Goal: Information Seeking & Learning: Learn about a topic

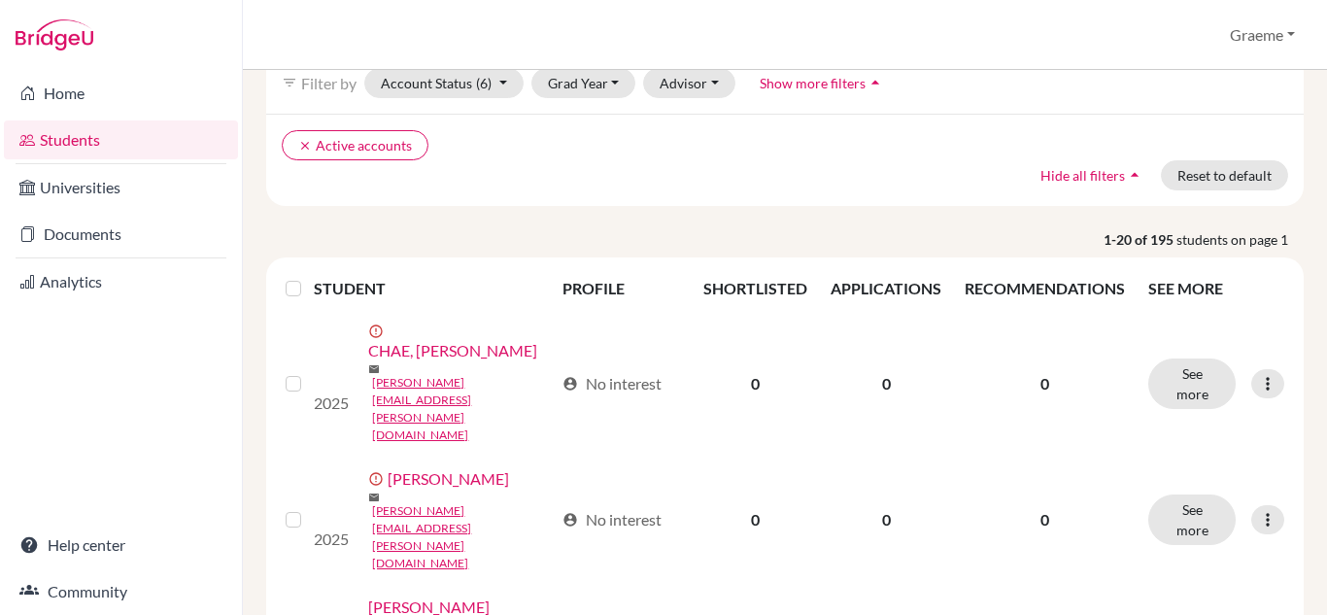
scroll to position [102, 0]
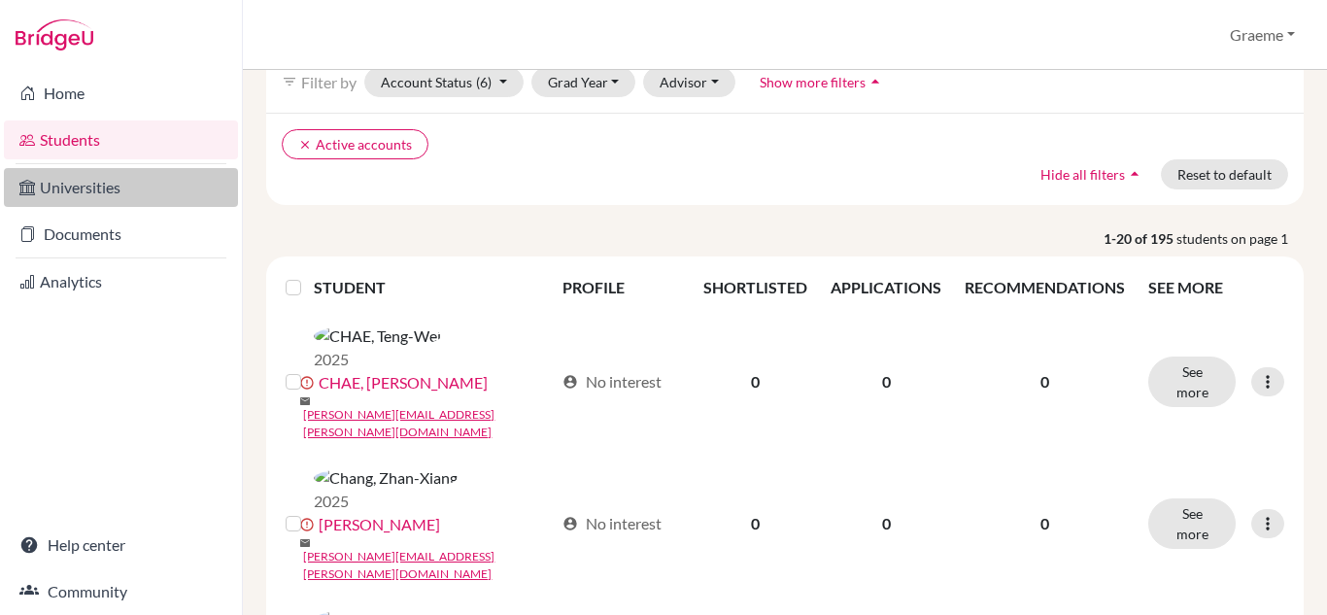
click at [90, 187] on link "Universities" at bounding box center [121, 187] width 234 height 39
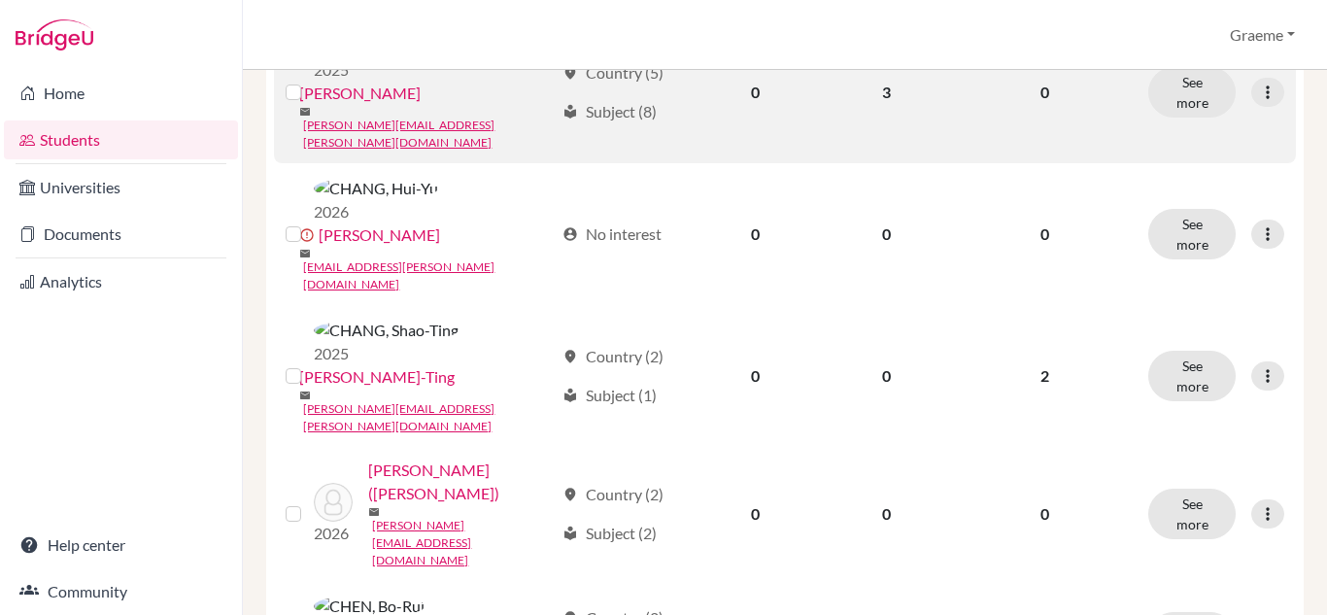
scroll to position [674, 0]
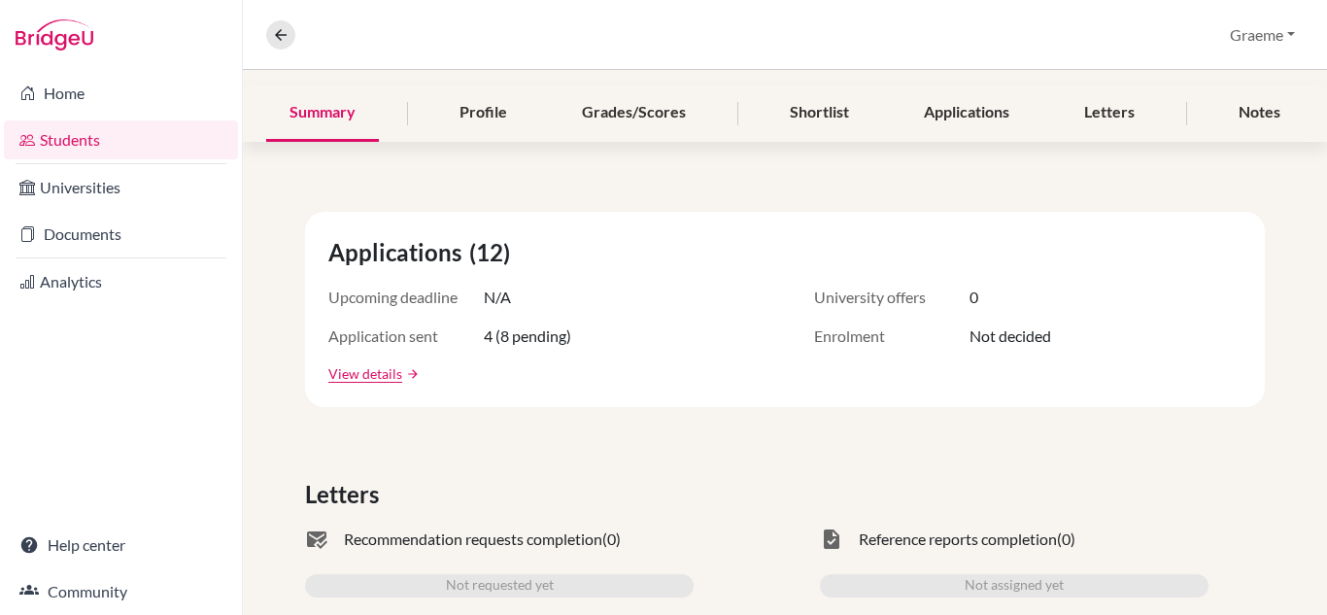
scroll to position [222, 0]
click at [387, 369] on link "View details" at bounding box center [365, 372] width 74 height 20
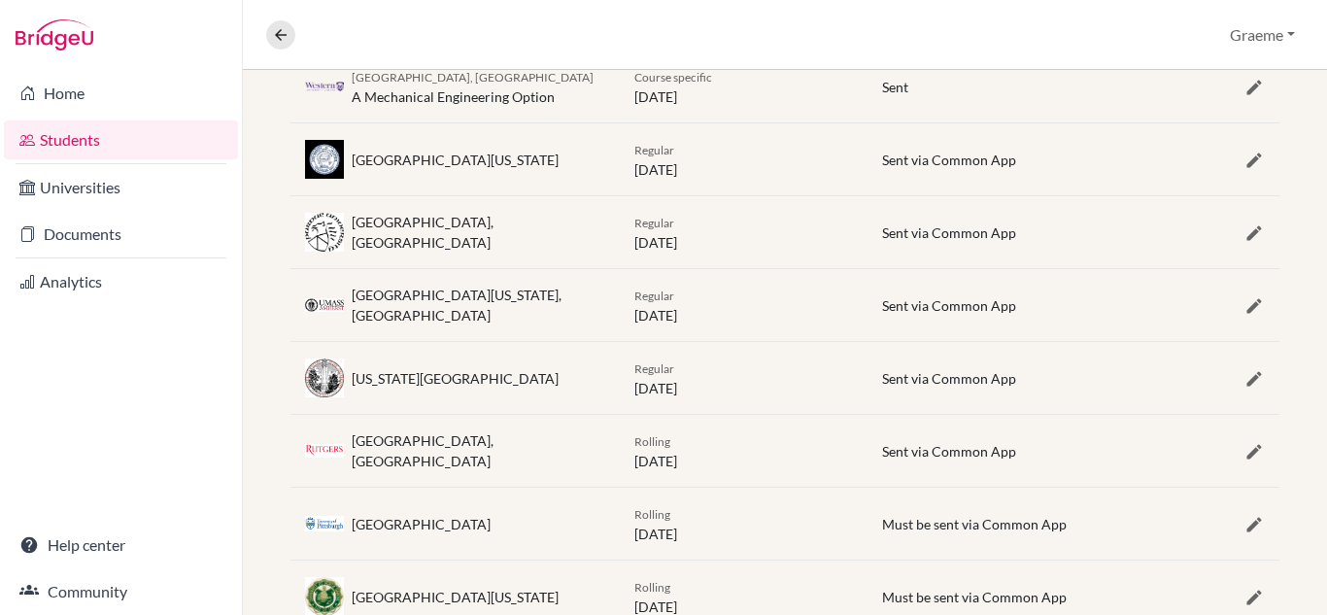
scroll to position [778, 0]
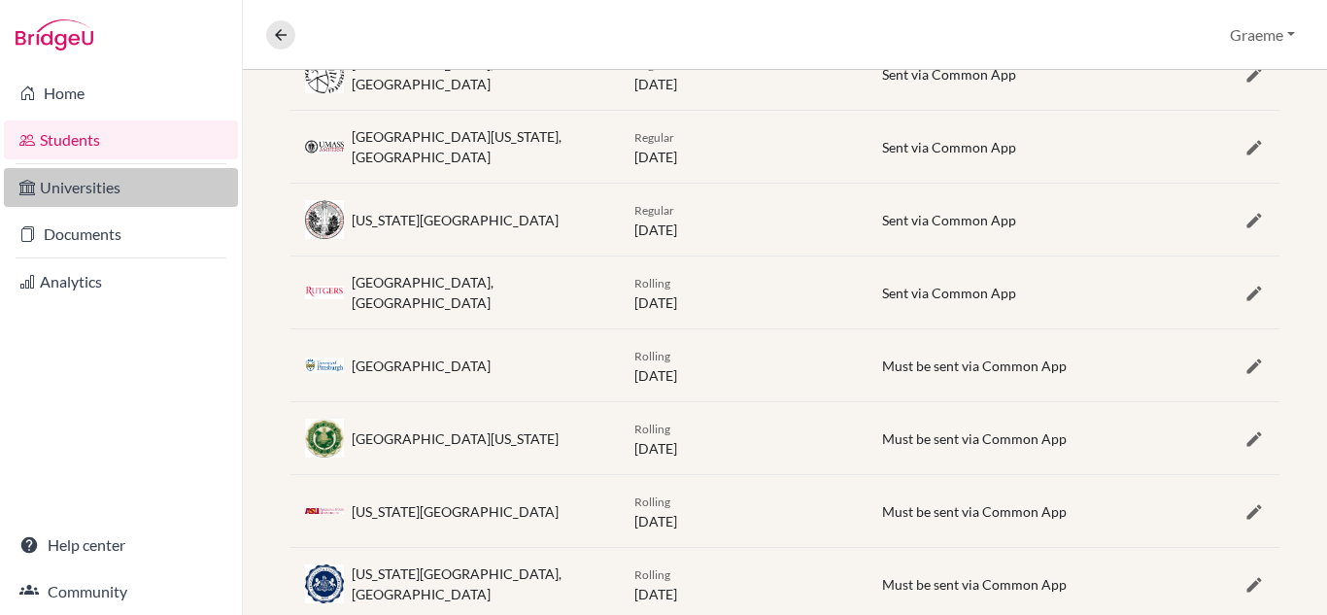
click at [72, 179] on link "Universities" at bounding box center [121, 187] width 234 height 39
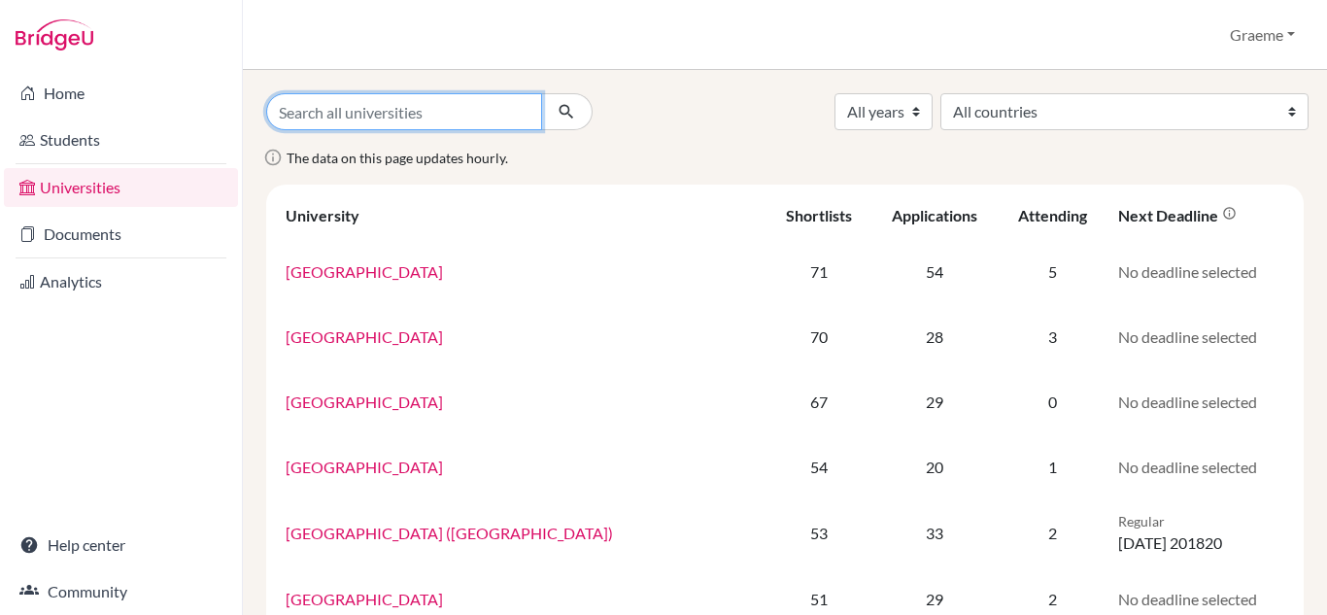
click at [437, 117] on input "Search all universities" at bounding box center [404, 111] width 276 height 37
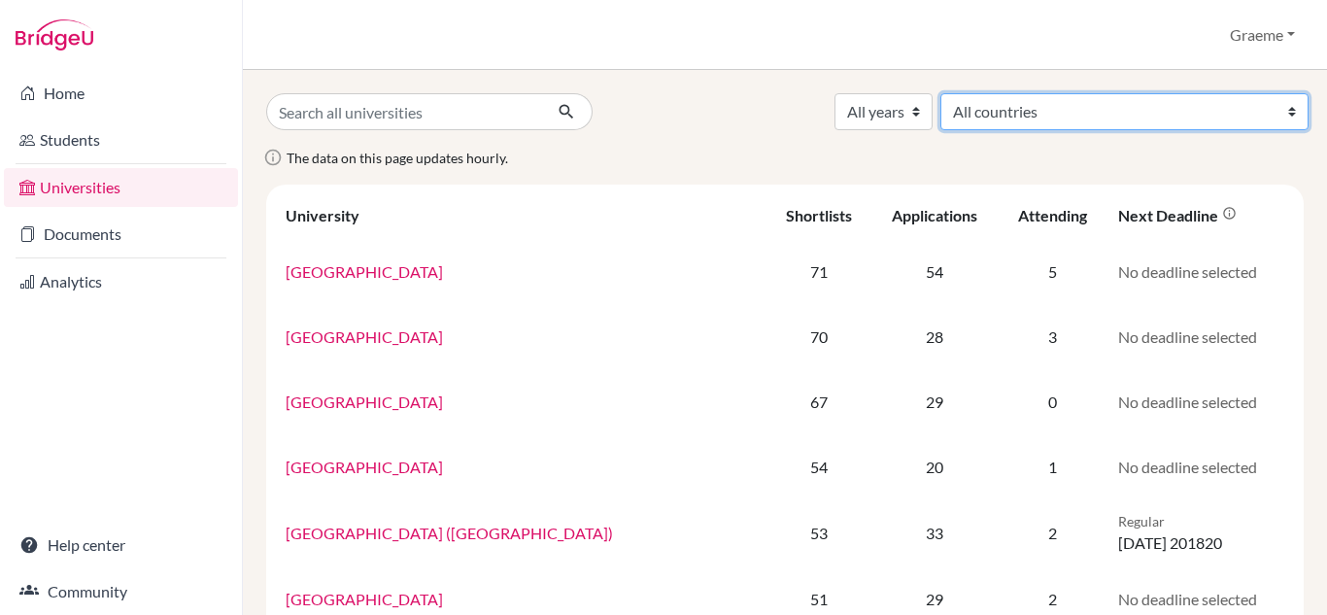
click at [1280, 112] on select "All countries Australia Bangladesh Belgium Canada China Denmark France Germany …" at bounding box center [1124, 111] width 368 height 37
select select "39"
click at [1084, 93] on select "All countries Australia Bangladesh Belgium Canada China Denmark France Germany …" at bounding box center [1124, 111] width 368 height 37
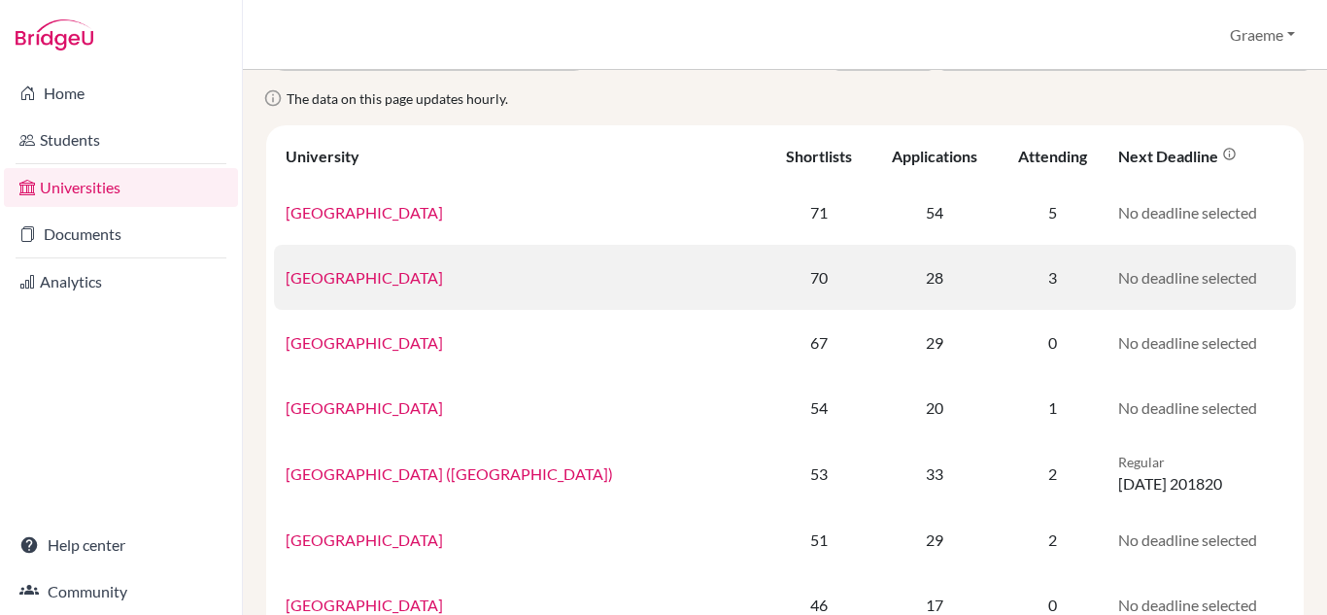
scroll to position [60, 0]
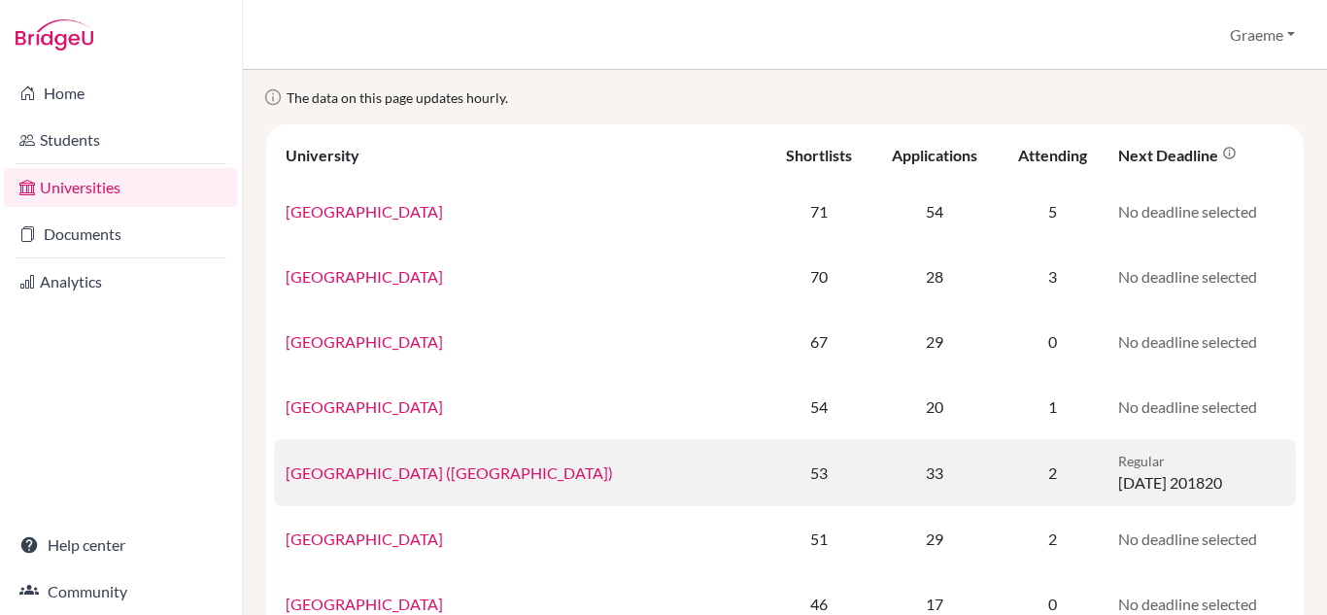
click at [456, 468] on link "University of British Columbia (Vancouver)" at bounding box center [449, 472] width 327 height 18
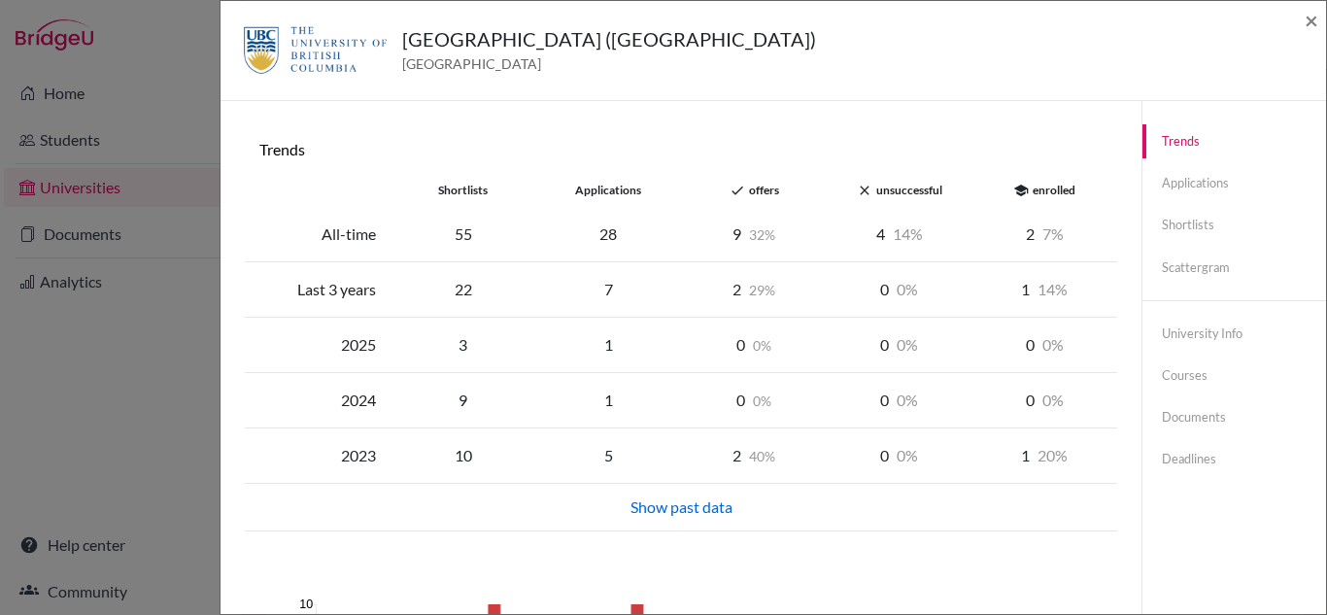
click at [668, 523] on div "Show past data" at bounding box center [681, 508] width 872 height 48
click at [663, 515] on div "Show past data" at bounding box center [680, 506] width 849 height 23
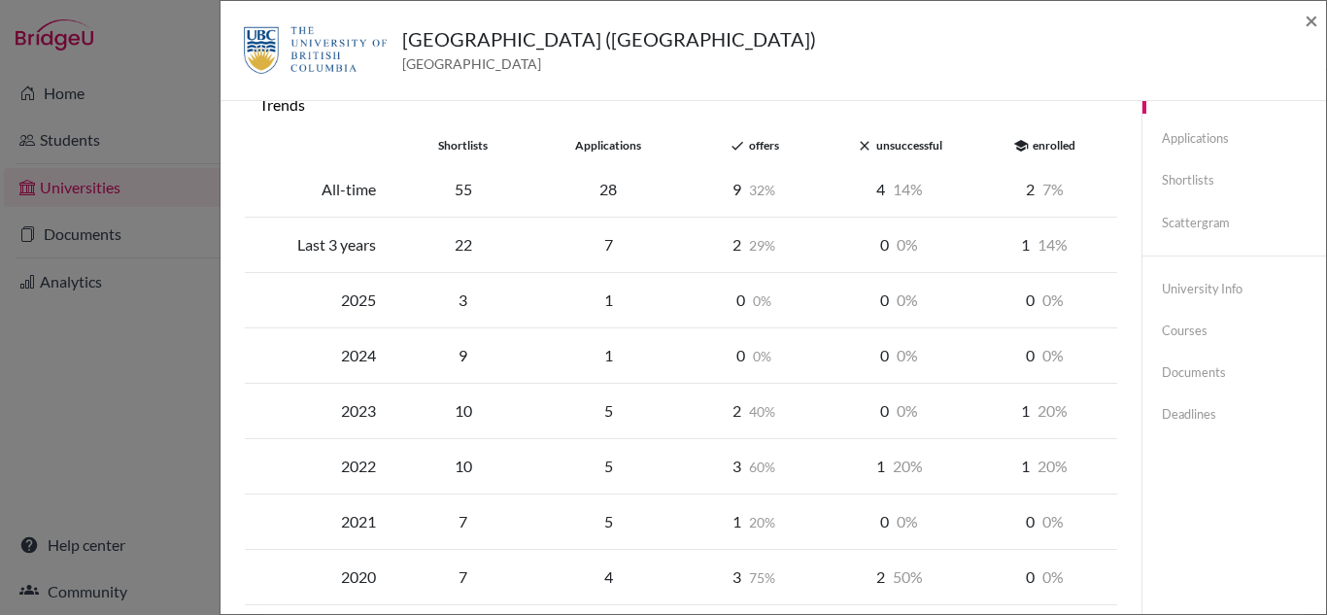
scroll to position [0, 0]
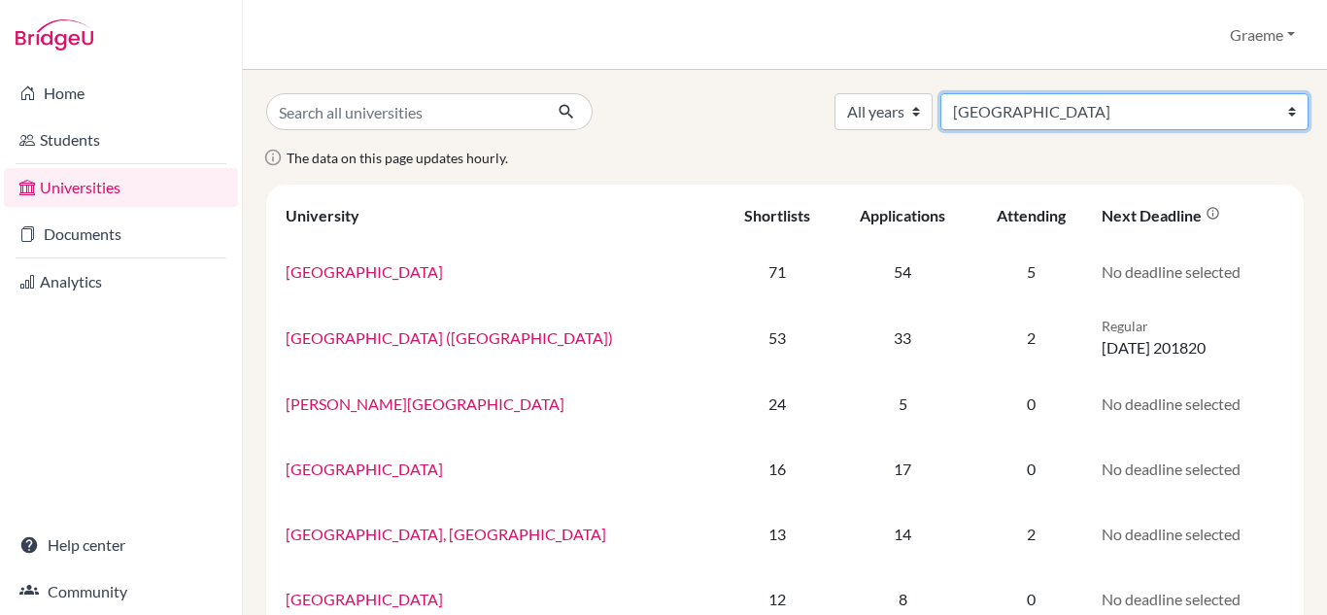
click at [1229, 109] on select "All countries Australia Bangladesh Belgium Canada China Denmark France Germany …" at bounding box center [1124, 111] width 368 height 37
select select "78"
click at [1084, 93] on select "All countries Australia Bangladesh Belgium Canada China Denmark France Germany …" at bounding box center [1124, 111] width 368 height 37
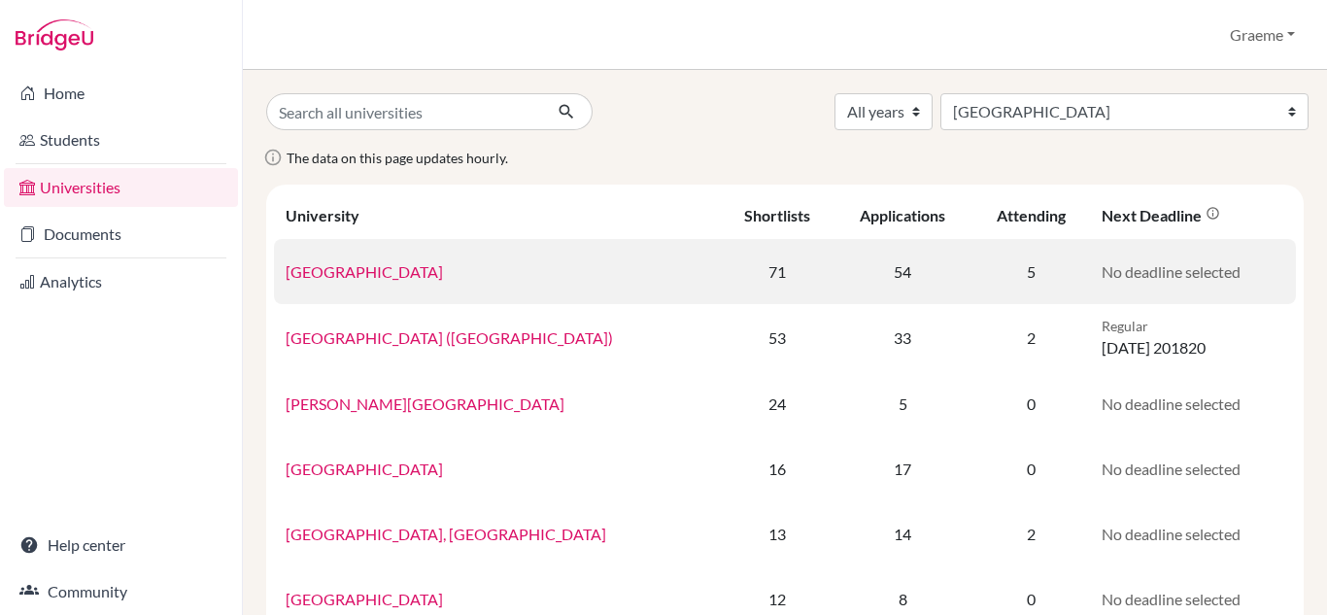
click at [369, 275] on link "[GEOGRAPHIC_DATA]" at bounding box center [364, 271] width 157 height 18
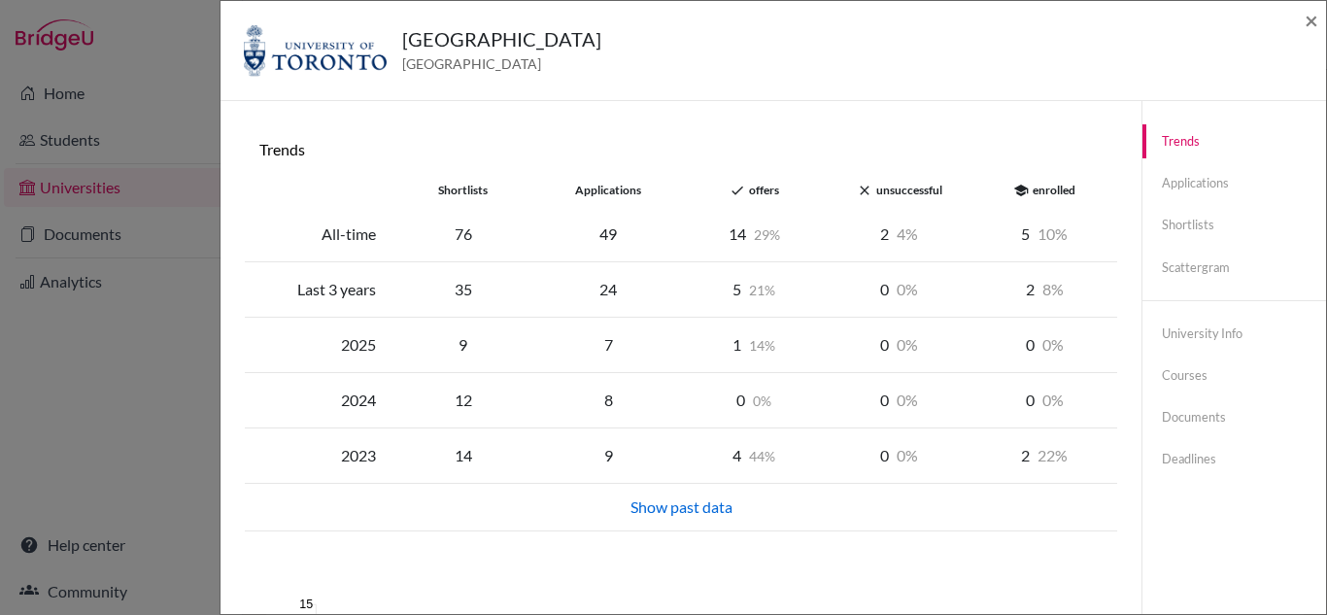
click at [701, 502] on div "Show past data" at bounding box center [680, 506] width 849 height 23
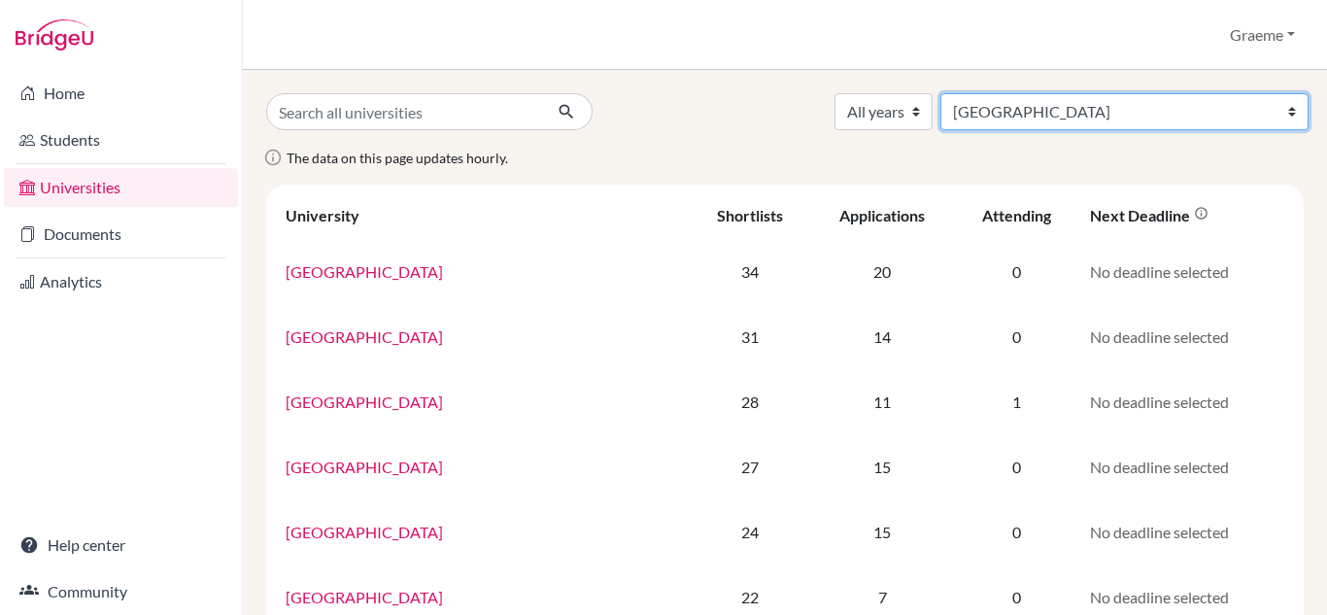
click at [1232, 108] on select "All countries Australia Bangladesh Belgium Canada China Denmark France Germany …" at bounding box center [1124, 111] width 368 height 37
select select "234"
click at [1084, 93] on select "All countries Australia Bangladesh Belgium Canada China Denmark France Germany …" at bounding box center [1124, 111] width 368 height 37
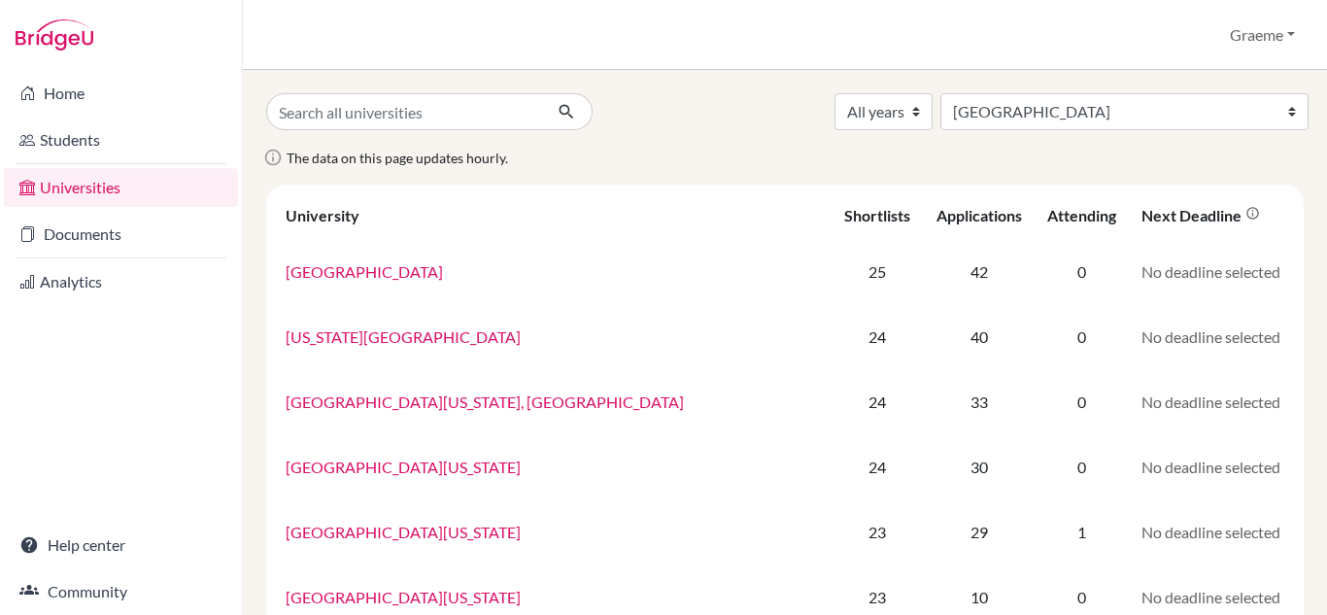
select select "234"
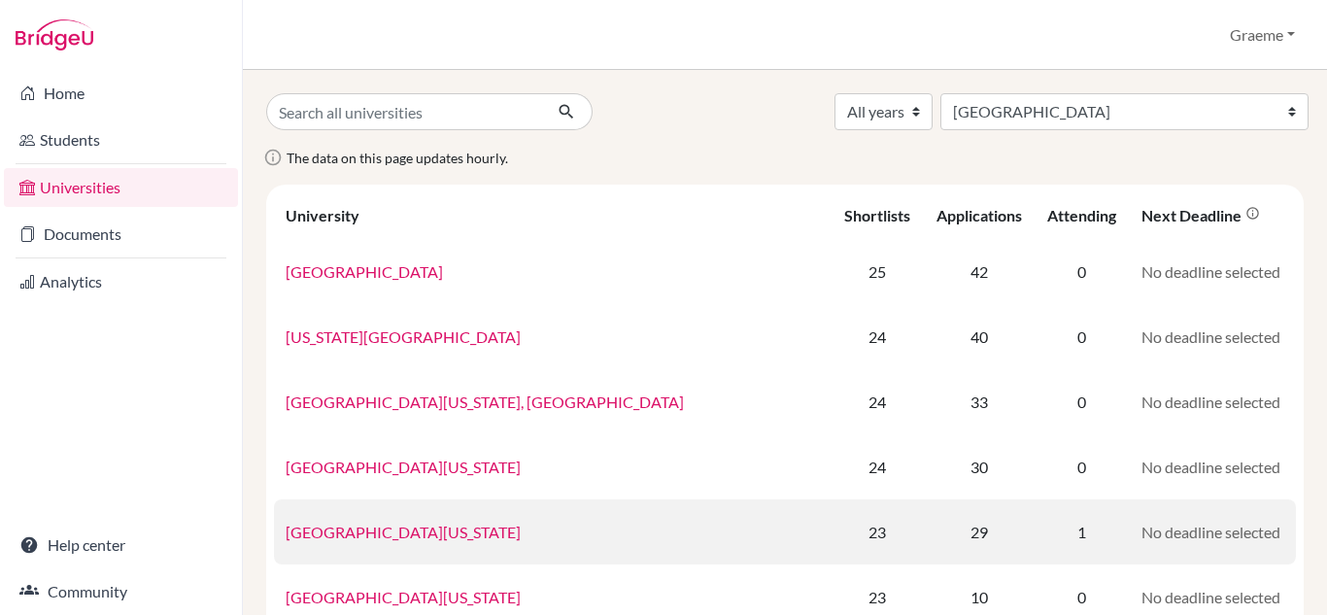
click at [487, 542] on td "[GEOGRAPHIC_DATA][US_STATE]" at bounding box center [553, 531] width 558 height 65
click at [486, 530] on link "[GEOGRAPHIC_DATA][US_STATE]" at bounding box center [403, 532] width 235 height 18
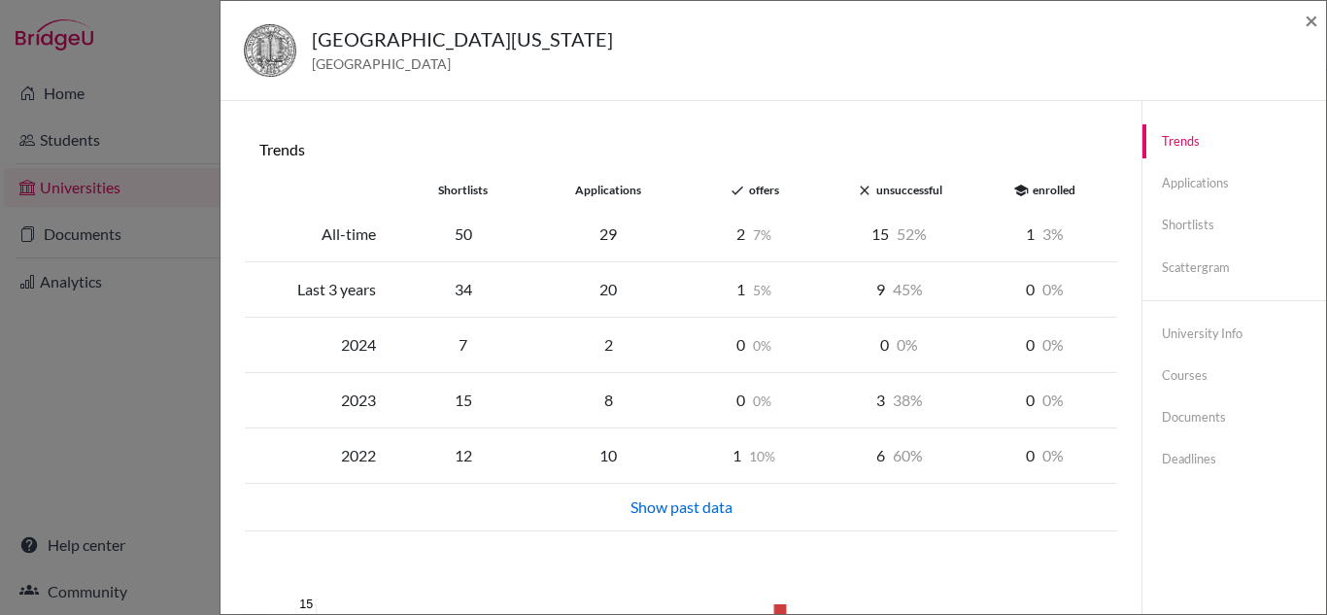
click at [707, 506] on div "Show past data" at bounding box center [680, 506] width 849 height 23
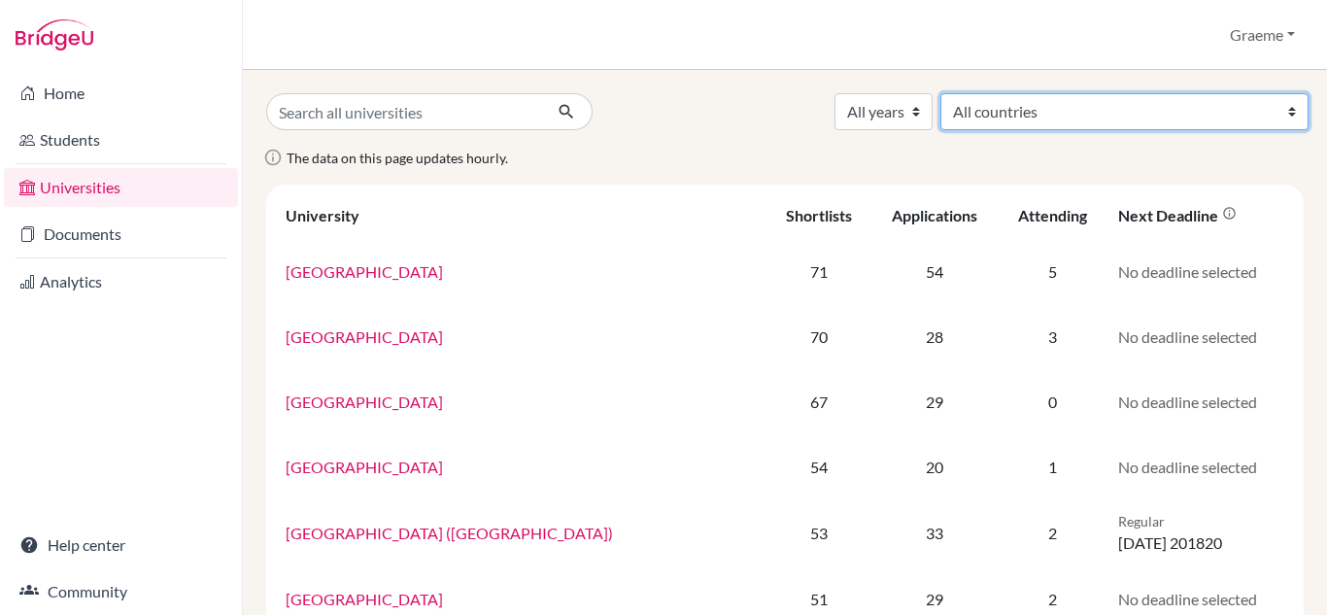
click at [1130, 117] on select "All countries [GEOGRAPHIC_DATA] [GEOGRAPHIC_DATA] [GEOGRAPHIC_DATA] [GEOGRAPHIC…" at bounding box center [1124, 111] width 368 height 37
click at [1084, 93] on select "All countries [GEOGRAPHIC_DATA] [GEOGRAPHIC_DATA] [GEOGRAPHIC_DATA] [GEOGRAPHIC…" at bounding box center [1124, 111] width 368 height 37
click at [1124, 97] on select "All countries Australia Bangladesh Belgium Canada China Denmark France Germany …" at bounding box center [1124, 111] width 368 height 37
click at [1084, 93] on select "All countries Australia Bangladesh Belgium Canada China Denmark France Germany …" at bounding box center [1124, 111] width 368 height 37
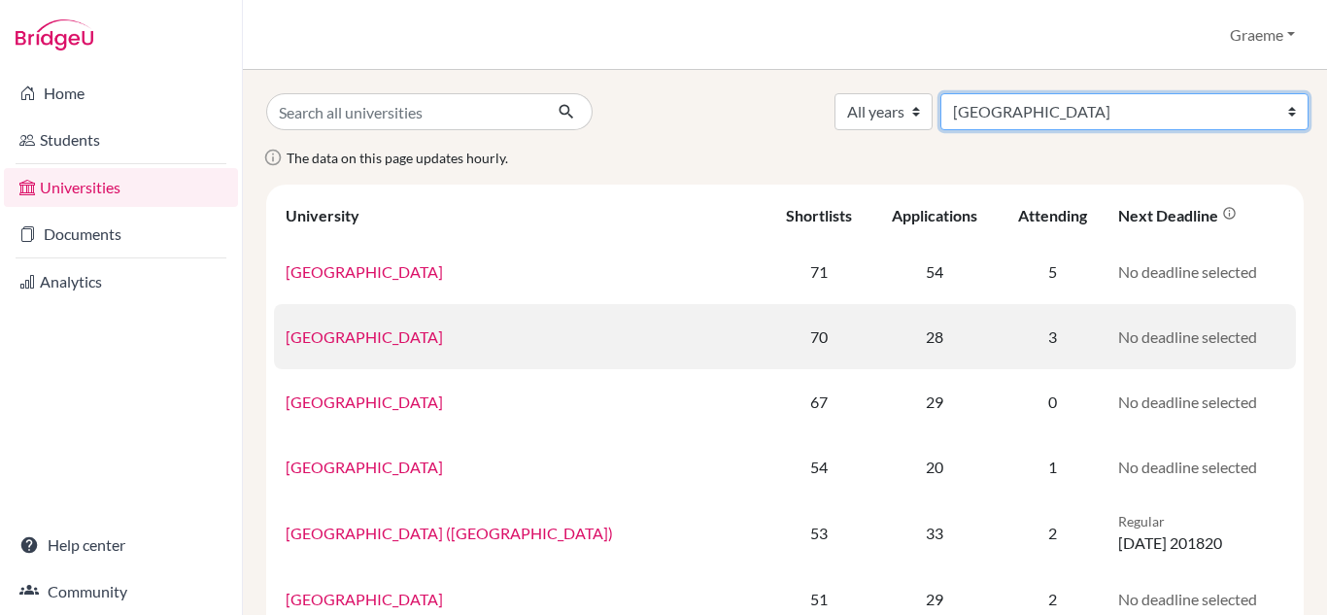
select select "78"
click at [1084, 93] on select "All countries Australia Bangladesh Belgium Canada China Denmark France Germany …" at bounding box center [1124, 111] width 368 height 37
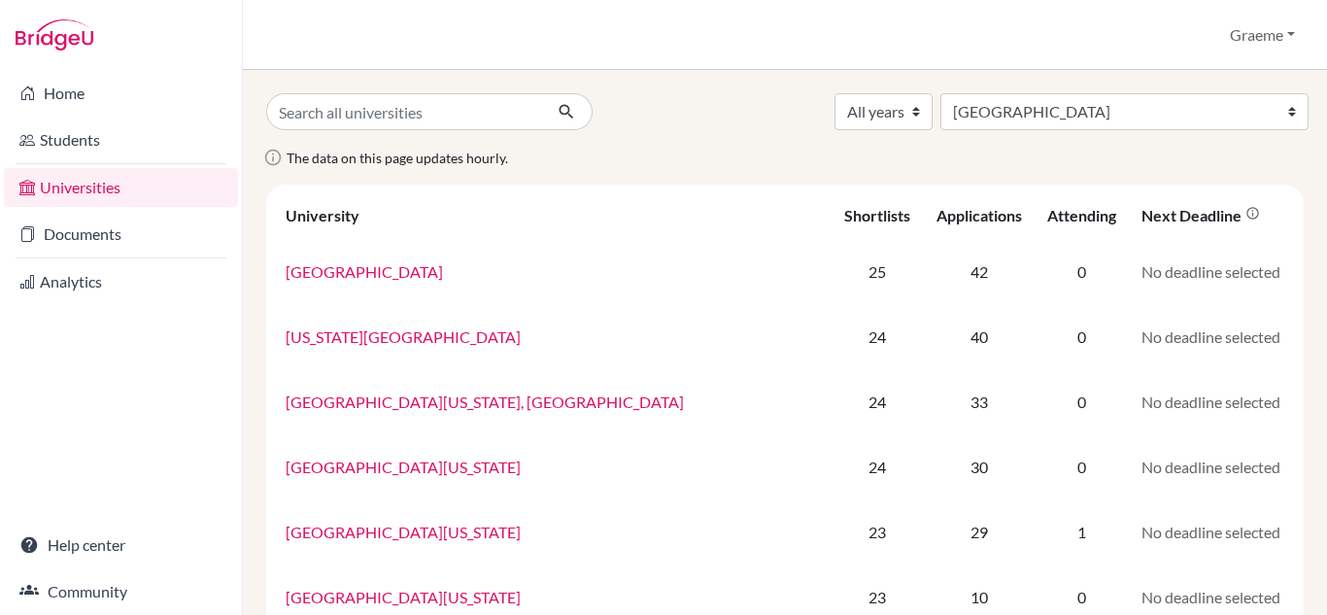
select select "234"
click at [937, 218] on div "Applications" at bounding box center [979, 215] width 85 height 18
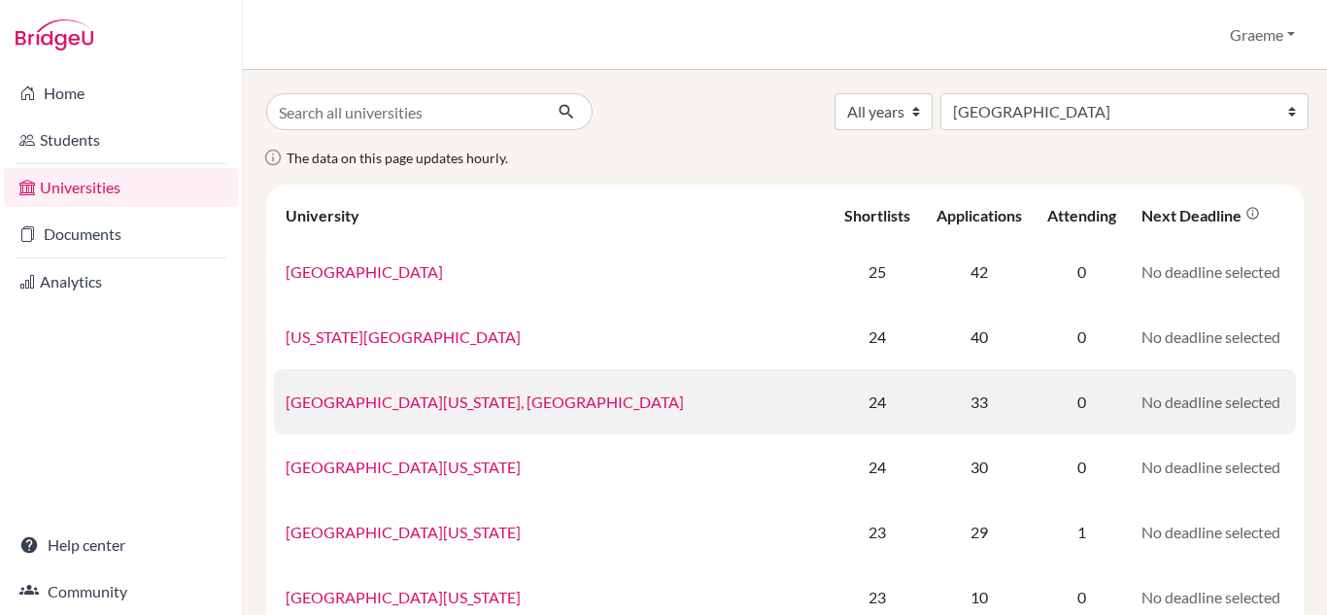
click at [422, 397] on link "University of California, Los Angeles" at bounding box center [485, 401] width 398 height 18
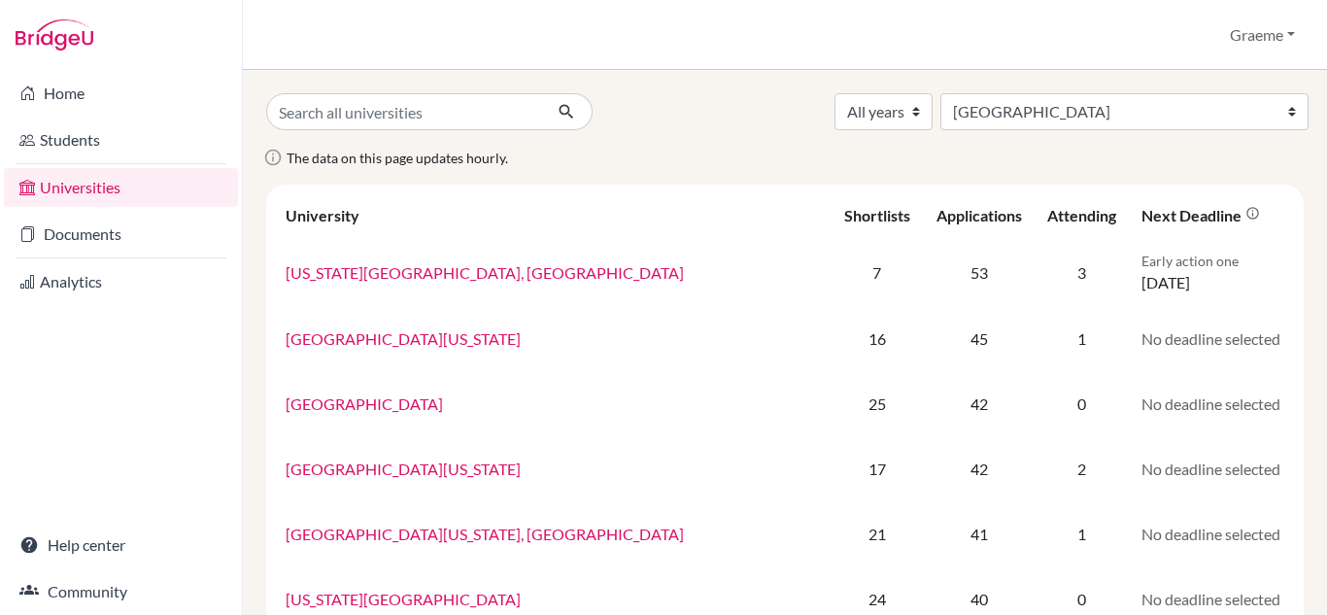
select select "234"
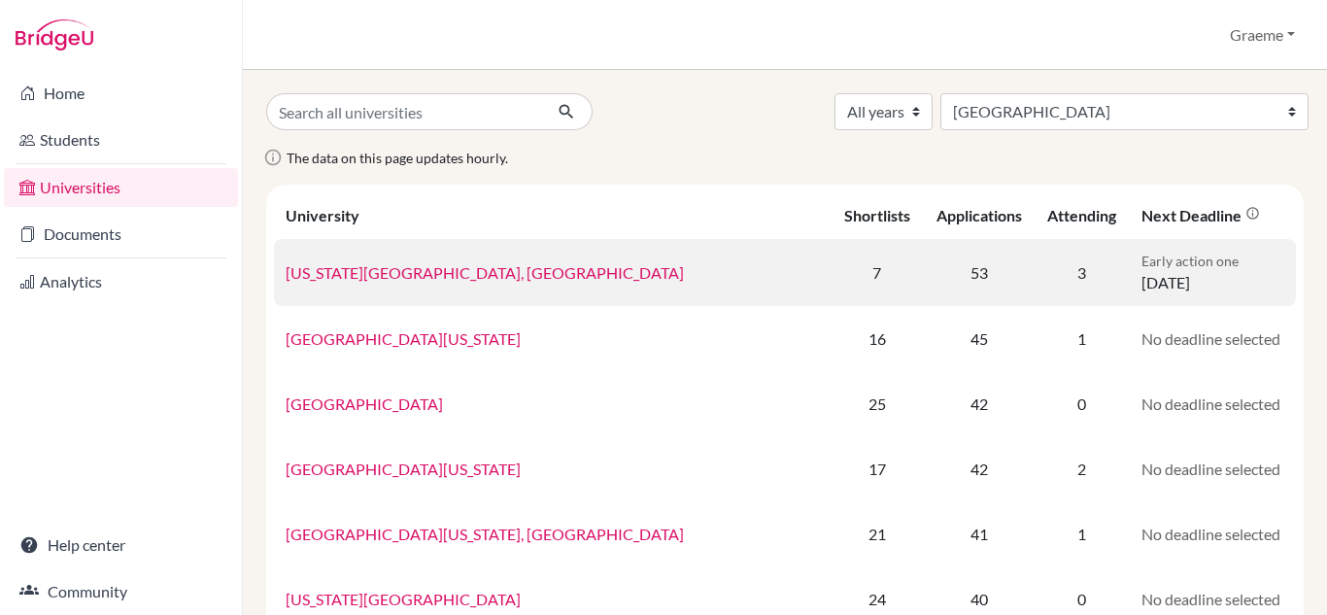
scroll to position [211, 0]
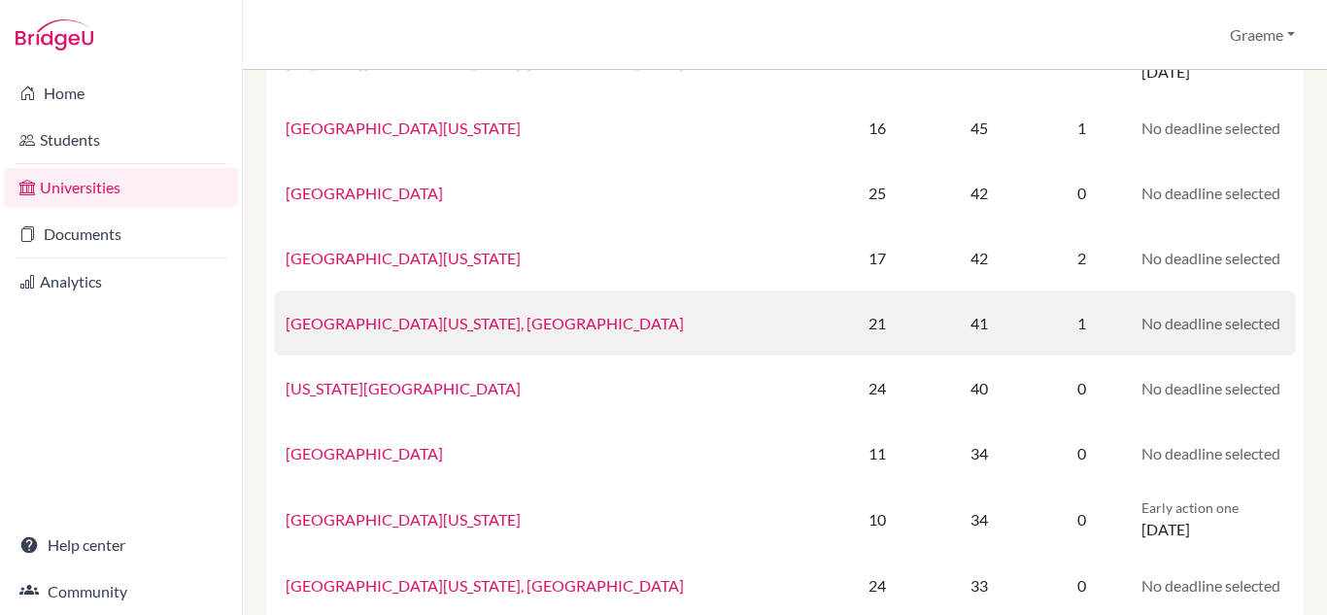
click at [923, 324] on td "41" at bounding box center [979, 322] width 112 height 65
click at [506, 330] on link "[GEOGRAPHIC_DATA][US_STATE], [GEOGRAPHIC_DATA]" at bounding box center [485, 323] width 398 height 18
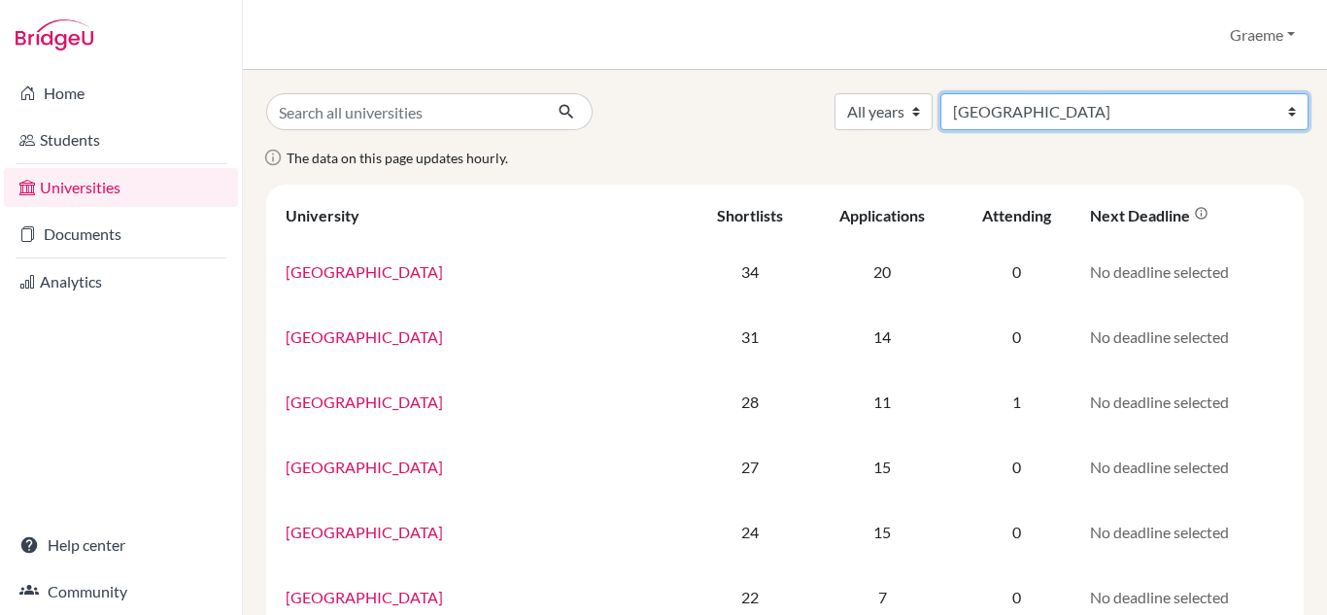
drag, startPoint x: 0, startPoint y: 0, endPoint x: 1207, endPoint y: 116, distance: 1212.1
click at [1207, 116] on select "All countries Australia Bangladesh Belgium Canada China Denmark France Germany …" at bounding box center [1124, 111] width 368 height 37
select select "234"
click at [1084, 93] on select "All countries Australia Bangladesh Belgium Canada China Denmark France Germany …" at bounding box center [1124, 111] width 368 height 37
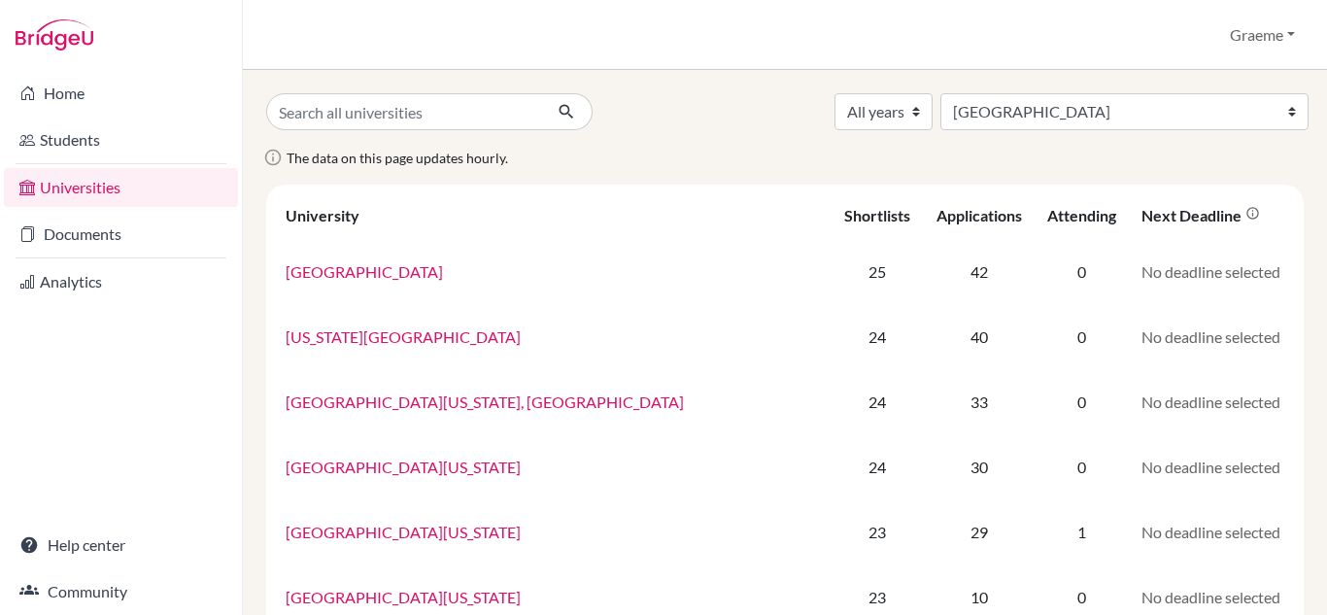
select select "234"
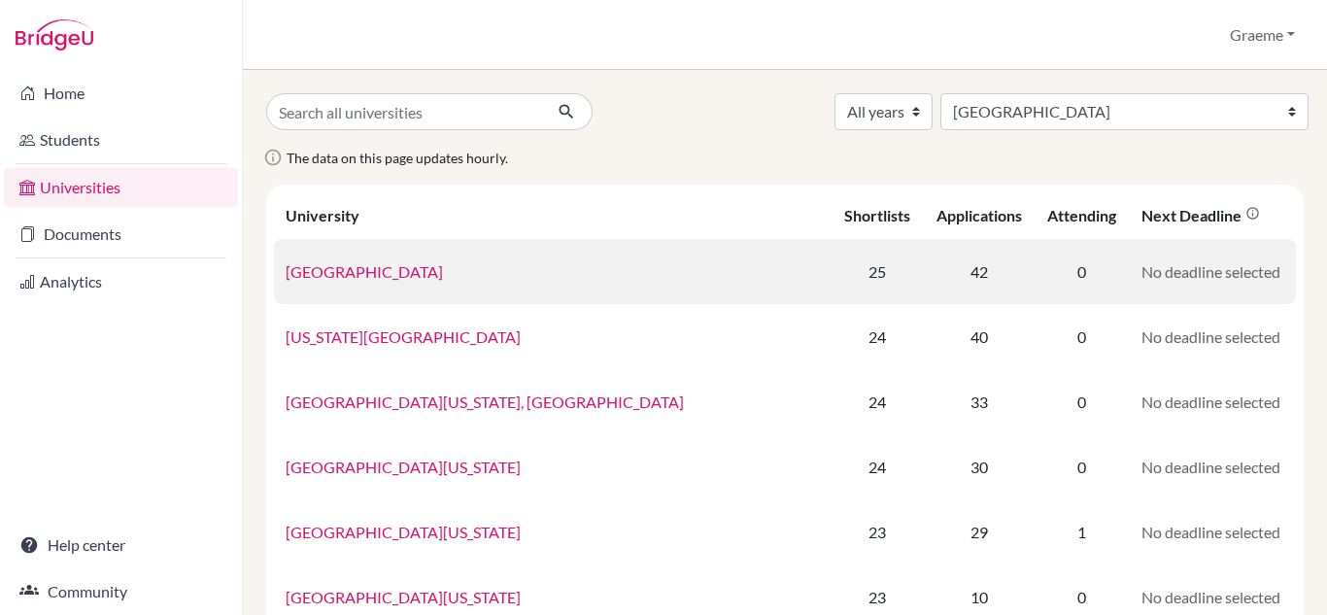
scroll to position [1, 0]
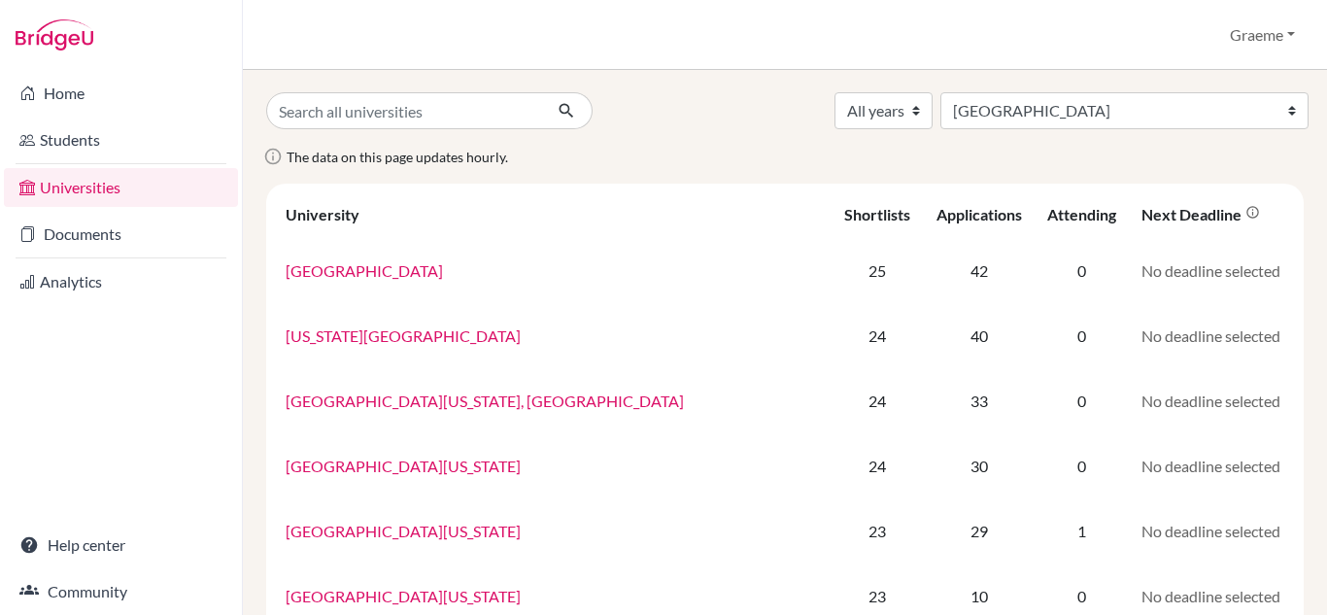
click at [923, 196] on th "Applications" at bounding box center [979, 214] width 112 height 47
click at [937, 211] on div "Applications" at bounding box center [979, 214] width 85 height 18
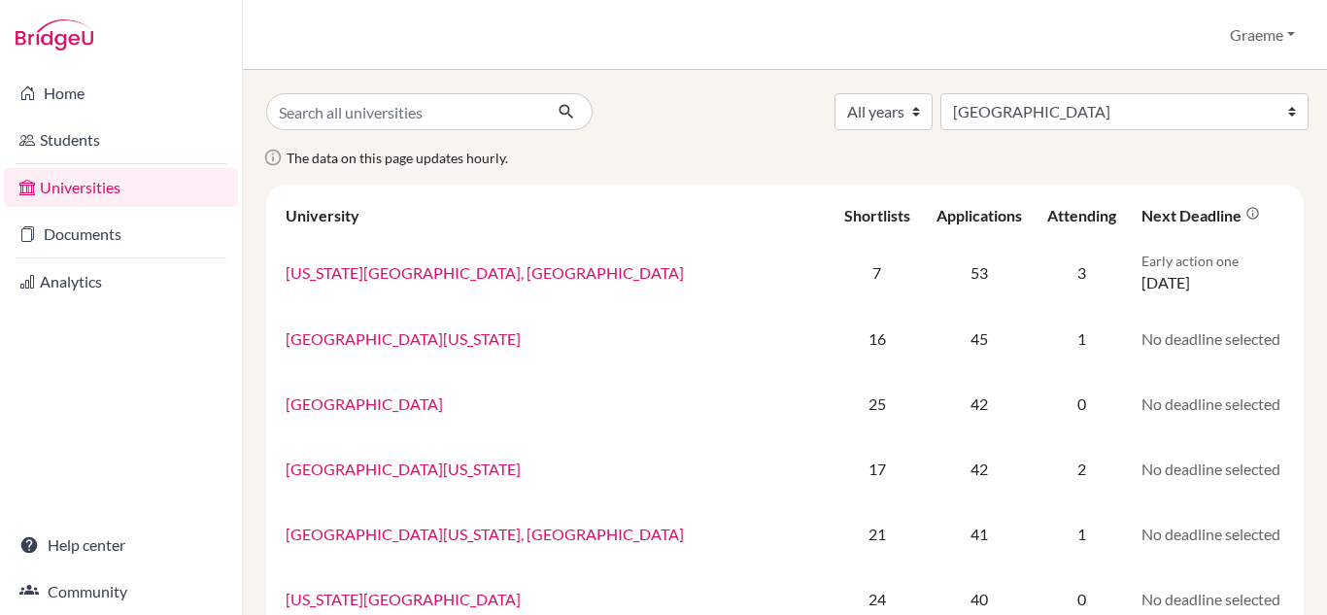
select select "234"
click at [1035, 228] on th "Attending" at bounding box center [1082, 215] width 95 height 47
click at [1047, 220] on div "Attending" at bounding box center [1081, 215] width 69 height 18
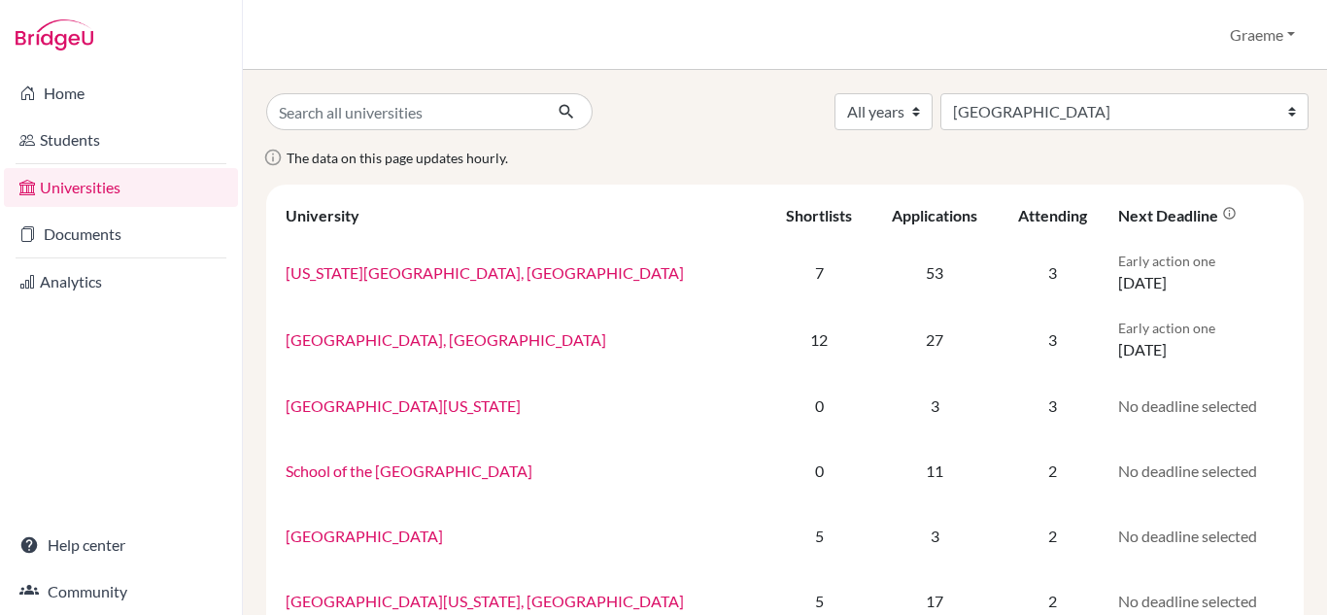
select select "234"
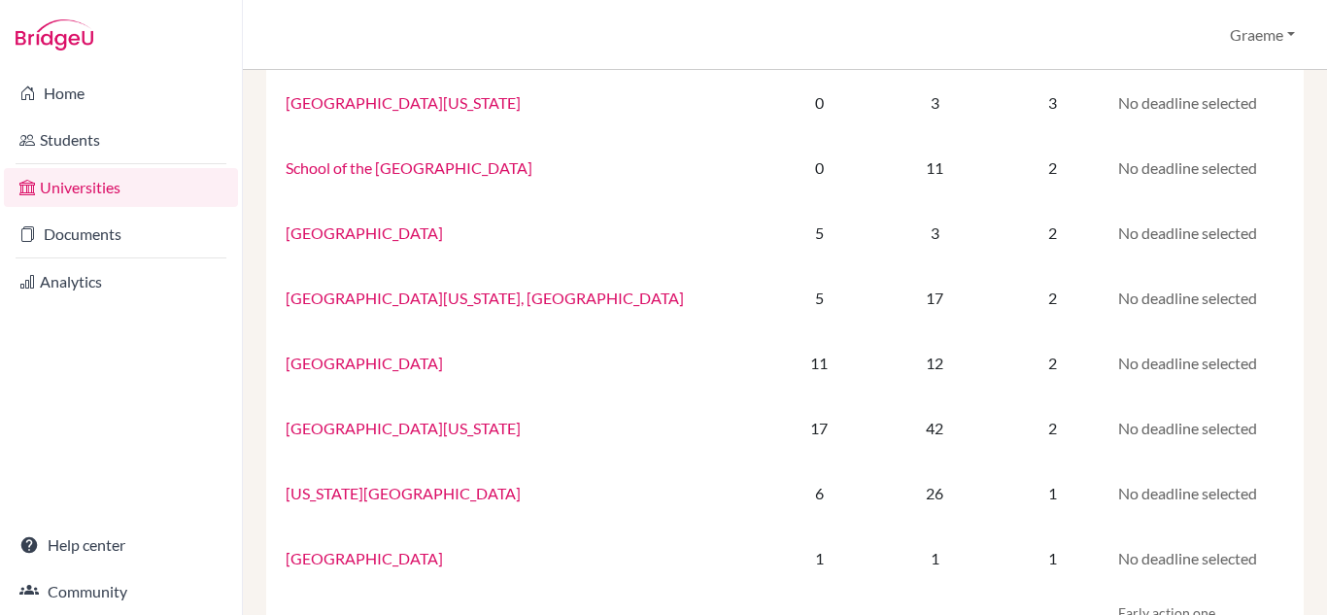
scroll to position [134, 0]
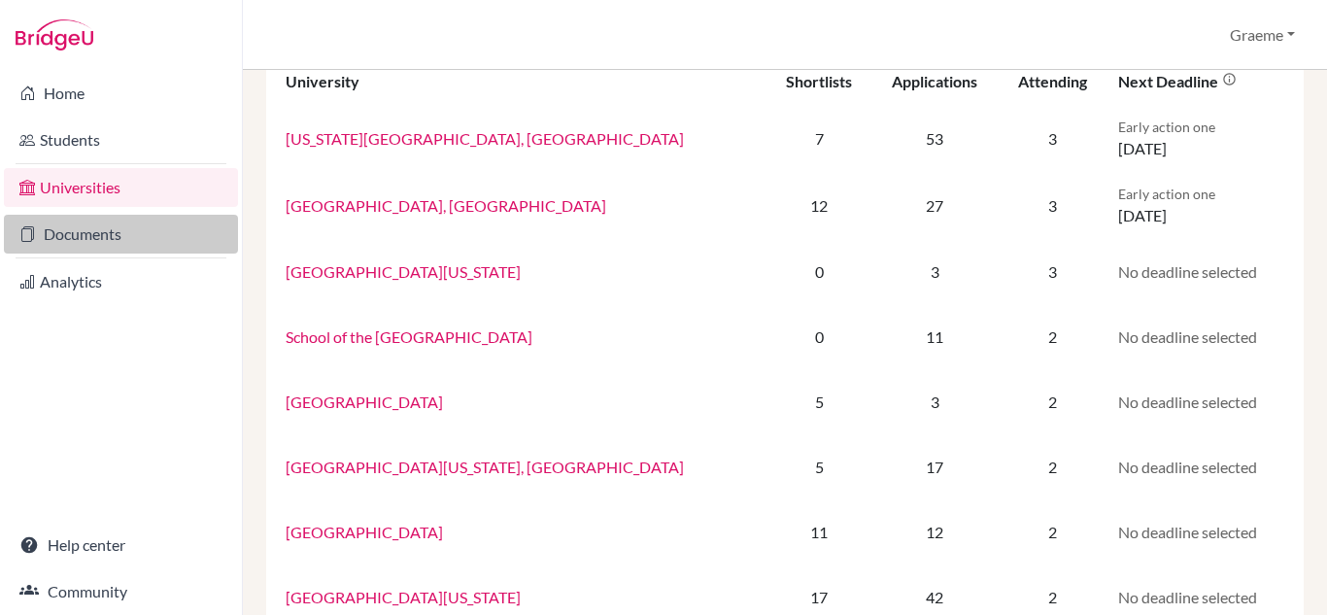
click at [106, 227] on link "Documents" at bounding box center [121, 234] width 234 height 39
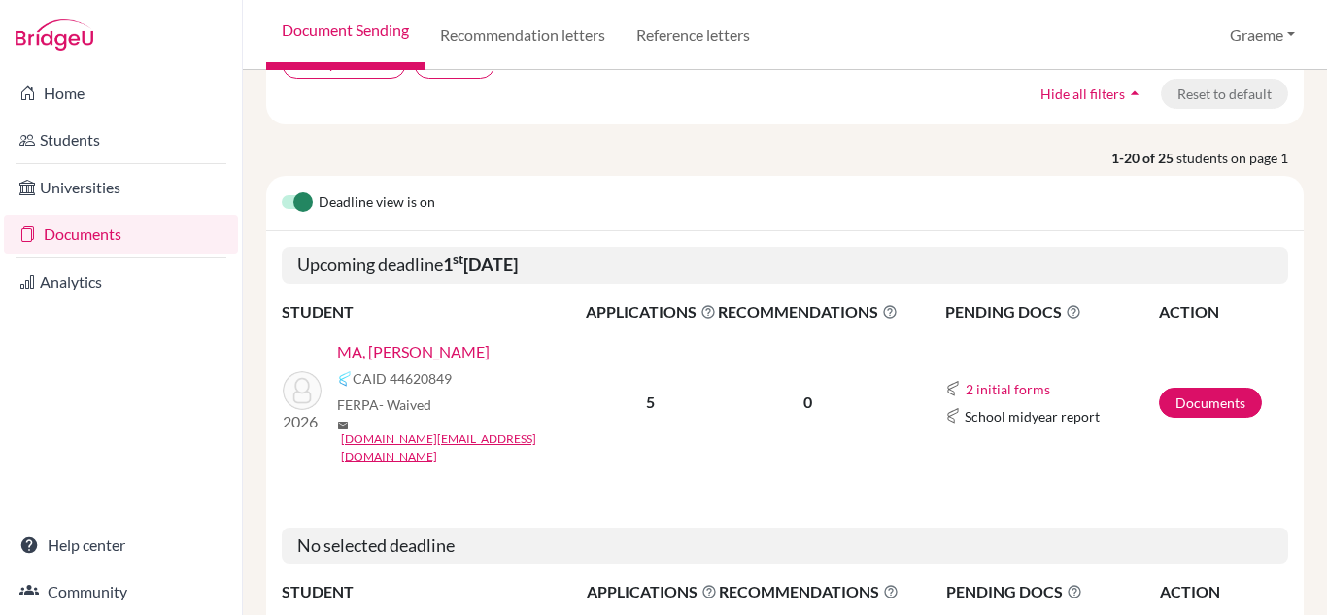
scroll to position [182, 0]
click at [1165, 389] on link "Documents" at bounding box center [1210, 404] width 103 height 30
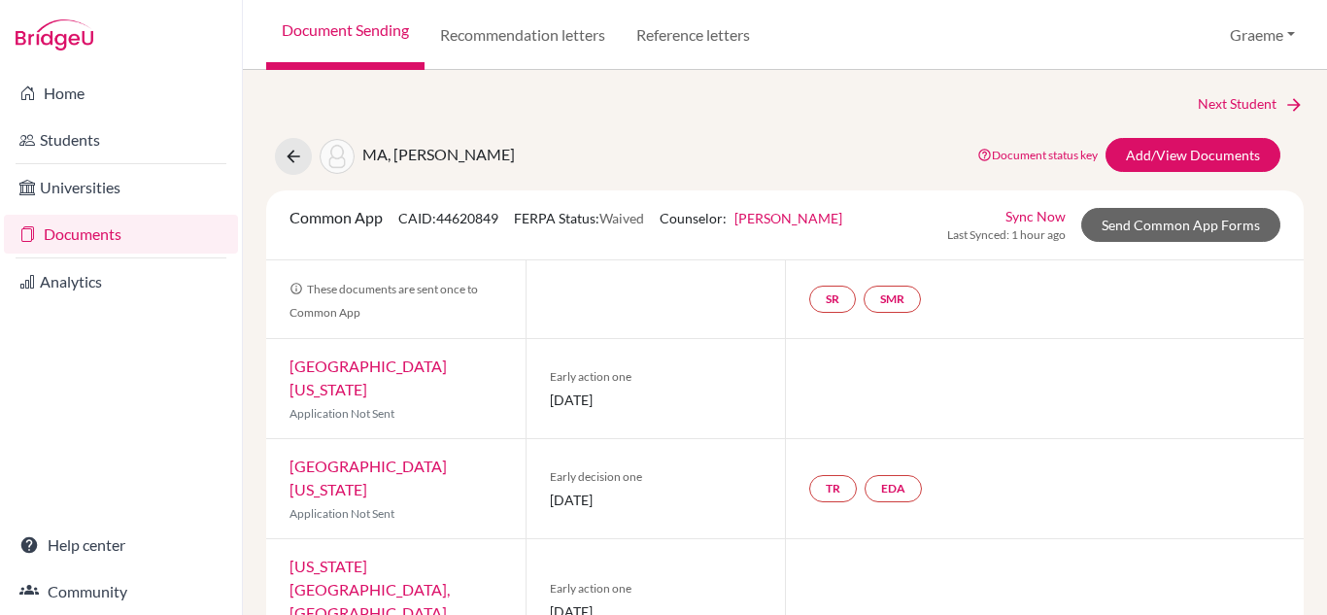
drag, startPoint x: 462, startPoint y: 371, endPoint x: 426, endPoint y: 363, distance: 37.7
click at [426, 363] on link "[GEOGRAPHIC_DATA][US_STATE]" at bounding box center [368, 378] width 157 height 42
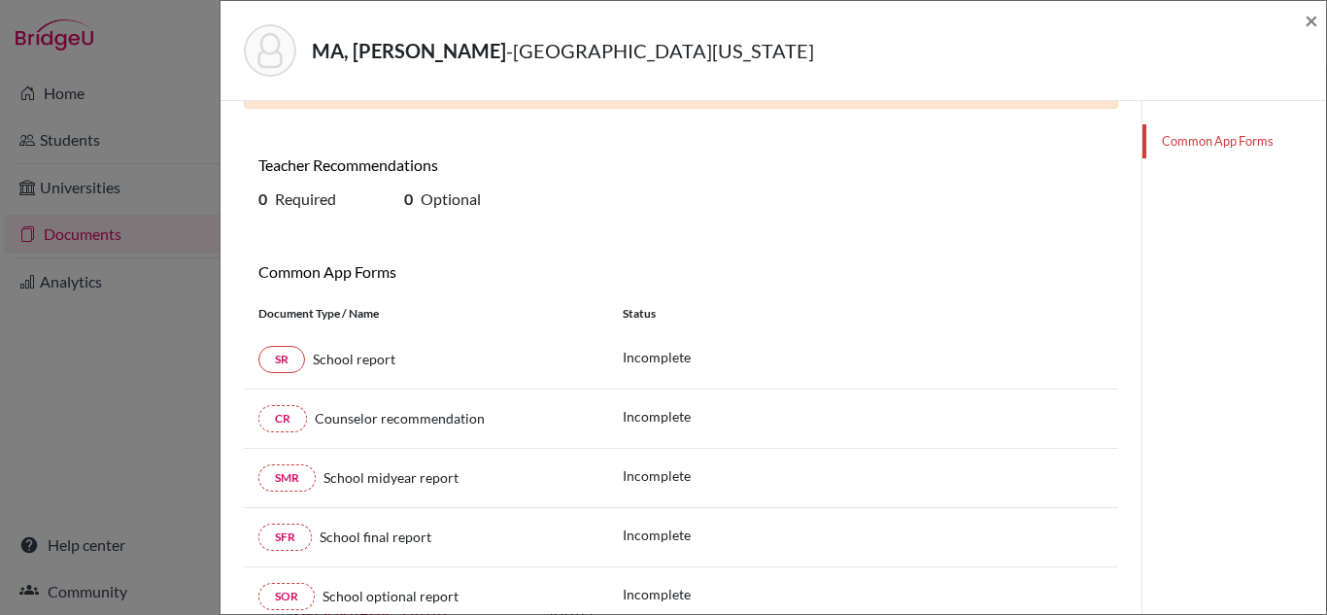
scroll to position [144, 0]
click at [290, 360] on link "SR" at bounding box center [281, 358] width 47 height 27
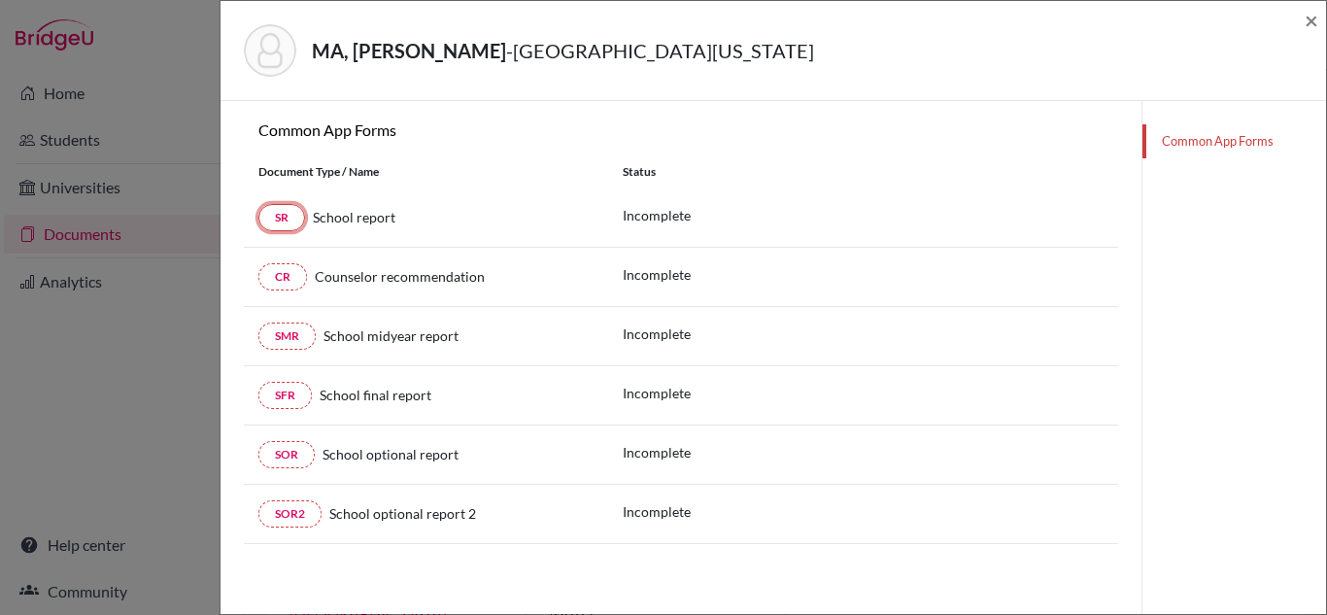
scroll to position [0, 0]
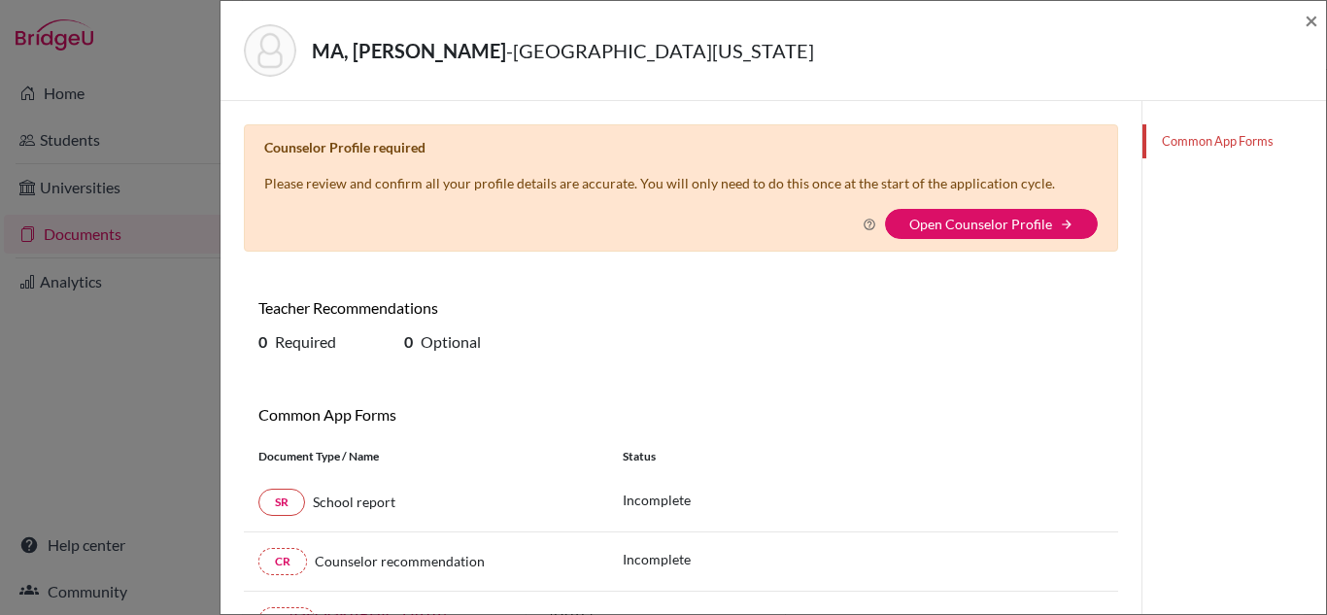
click at [94, 283] on div "MA, Tsung-Han - [GEOGRAPHIC_DATA][US_STATE] [GEOGRAPHIC_DATA]-Champaign × Couns…" at bounding box center [663, 307] width 1327 height 615
click at [59, 272] on div "MA, Tsung-Han - [GEOGRAPHIC_DATA][US_STATE] [GEOGRAPHIC_DATA]-Champaign × Couns…" at bounding box center [663, 307] width 1327 height 615
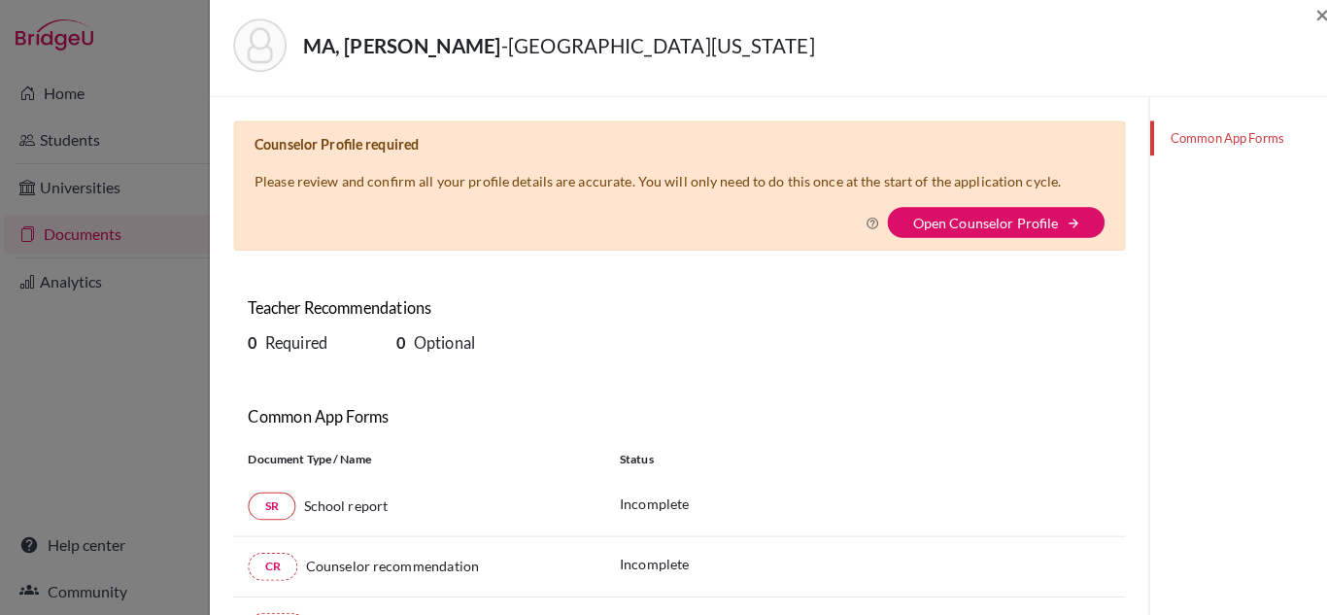
click at [59, 272] on div "MA, Tsung-Han - [GEOGRAPHIC_DATA][US_STATE] [GEOGRAPHIC_DATA]-Champaign × Couns…" at bounding box center [663, 307] width 1327 height 615
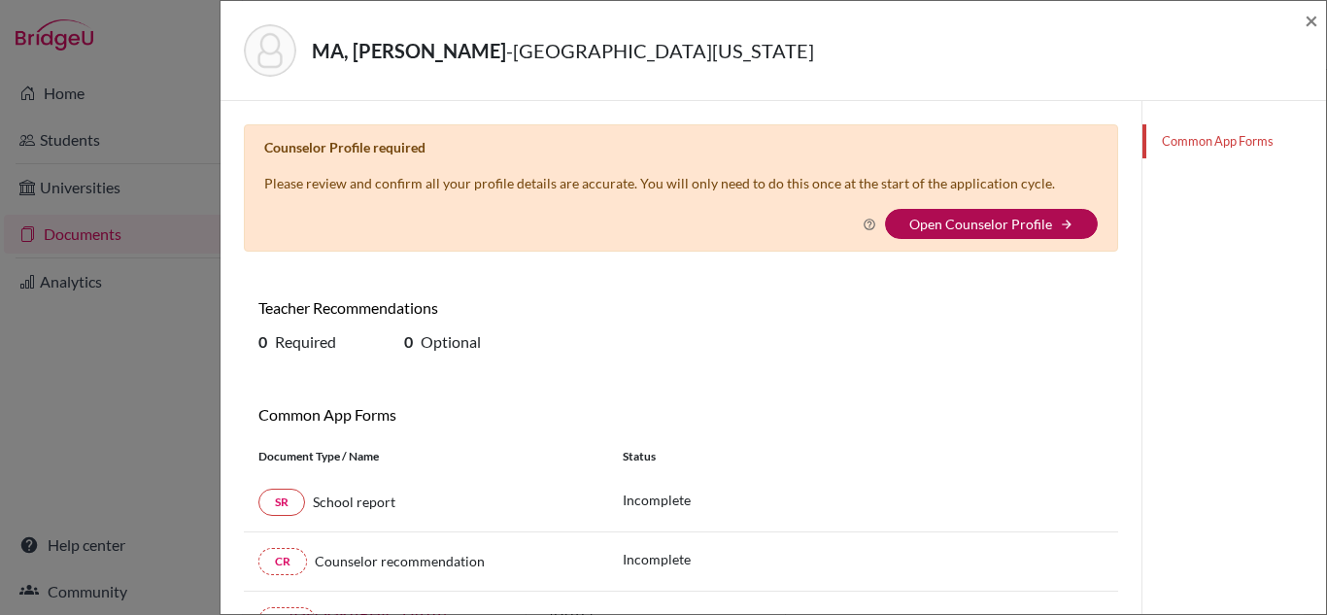
click at [938, 225] on link "Open Counselor Profile" at bounding box center [980, 224] width 143 height 17
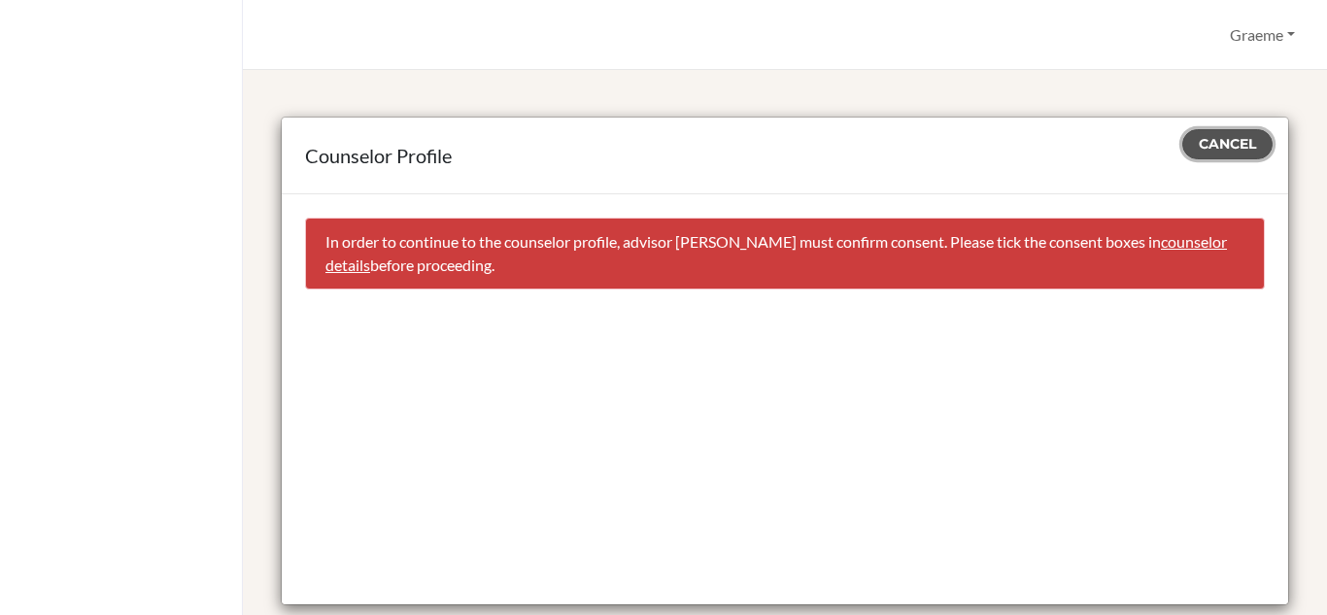
drag, startPoint x: 1216, startPoint y: 136, endPoint x: 1227, endPoint y: 236, distance: 100.6
click at [1227, 236] on div "Cancel In order to continue to the counselor profile, advisor [PERSON_NAME] mus…" at bounding box center [785, 249] width 1006 height 111
drag, startPoint x: 523, startPoint y: 288, endPoint x: 295, endPoint y: 132, distance: 275.4
click at [295, 132] on div "Counselor Profile Cancel In order to continue to the counselor profile, advisor…" at bounding box center [785, 361] width 1008 height 489
copy div "Counselor Profile Cancel In order to continue to the counselor profile, advisor…"
